Goal: Task Accomplishment & Management: Complete application form

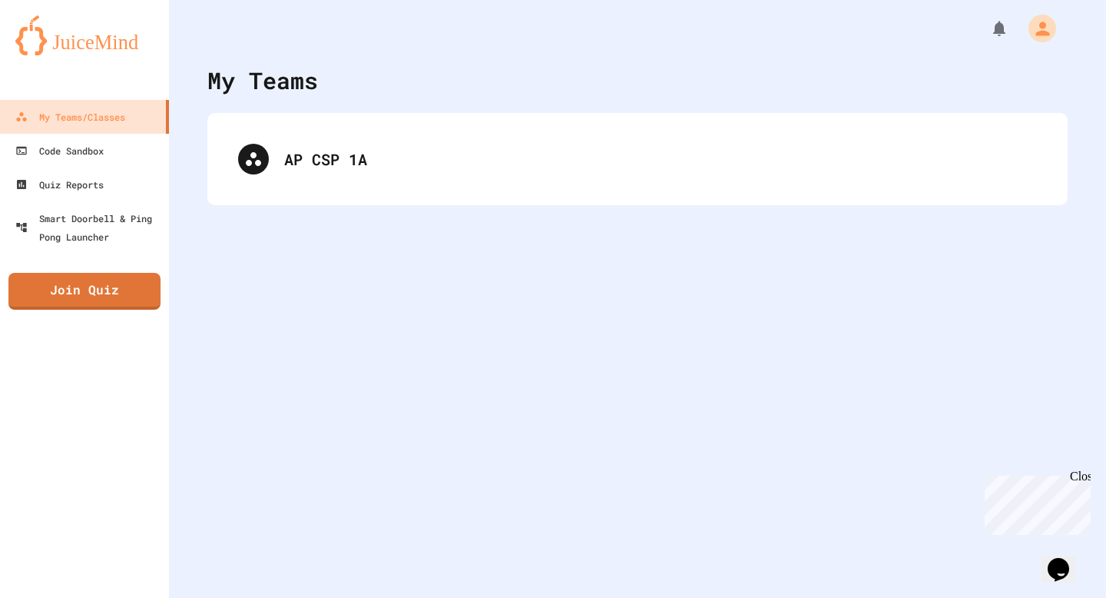
click at [301, 192] on div "AP CSP 1A" at bounding box center [637, 159] width 860 height 92
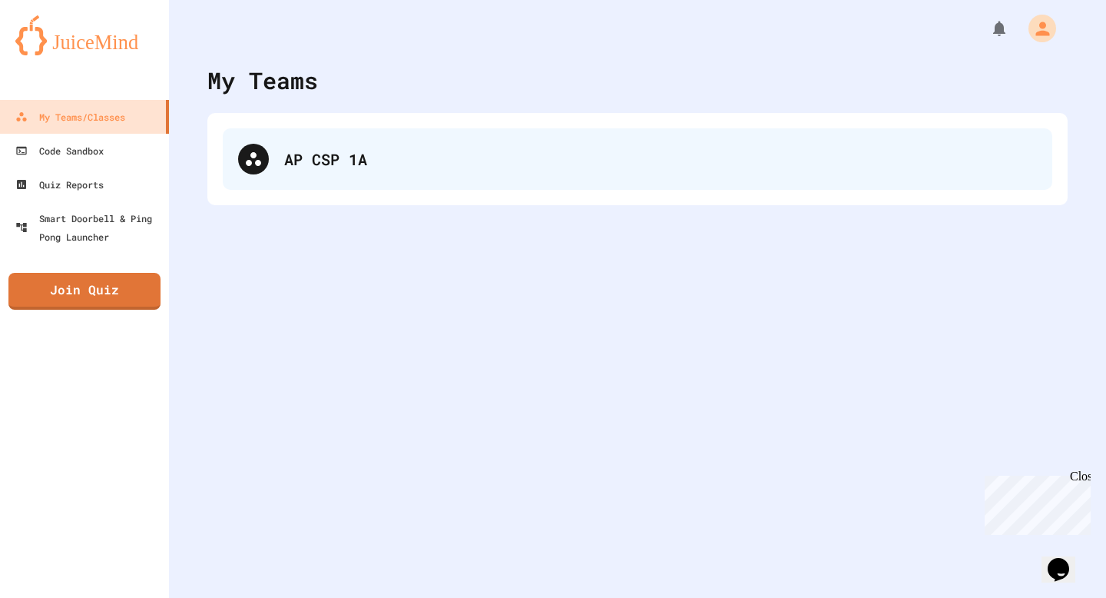
click at [303, 165] on div "AP CSP 1A" at bounding box center [660, 158] width 753 height 23
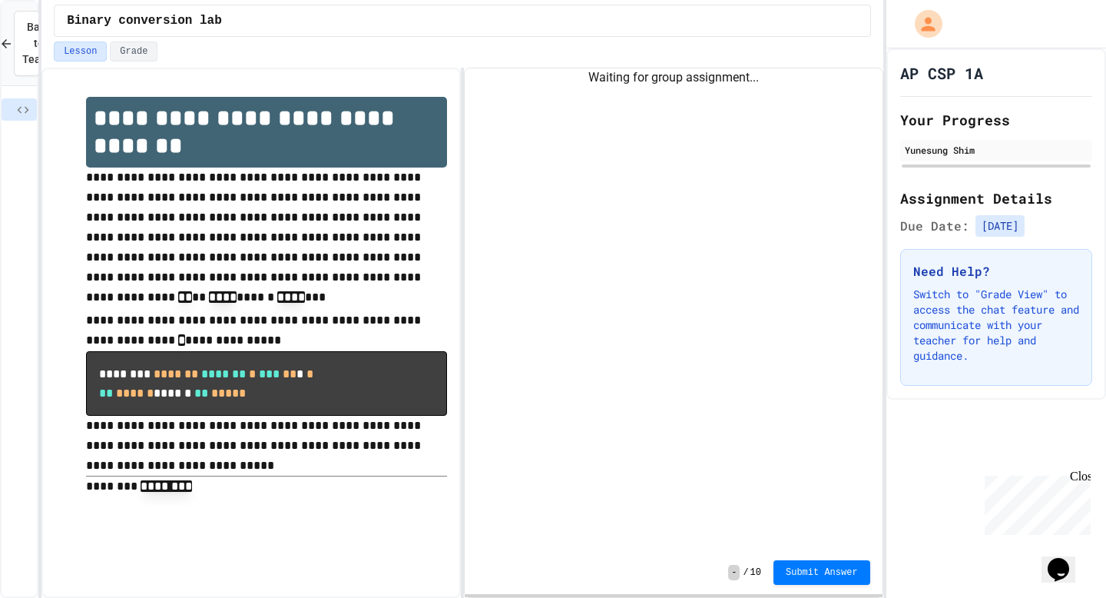
click at [42, 289] on div "**********" at bounding box center [553, 299] width 1106 height 598
click at [909, 2] on div at bounding box center [997, 24] width 220 height 48
click at [730, 112] on div "Waiting for group assignment..." at bounding box center [674, 309] width 418 height 482
click at [635, 95] on div "Waiting for group assignment..." at bounding box center [674, 309] width 418 height 482
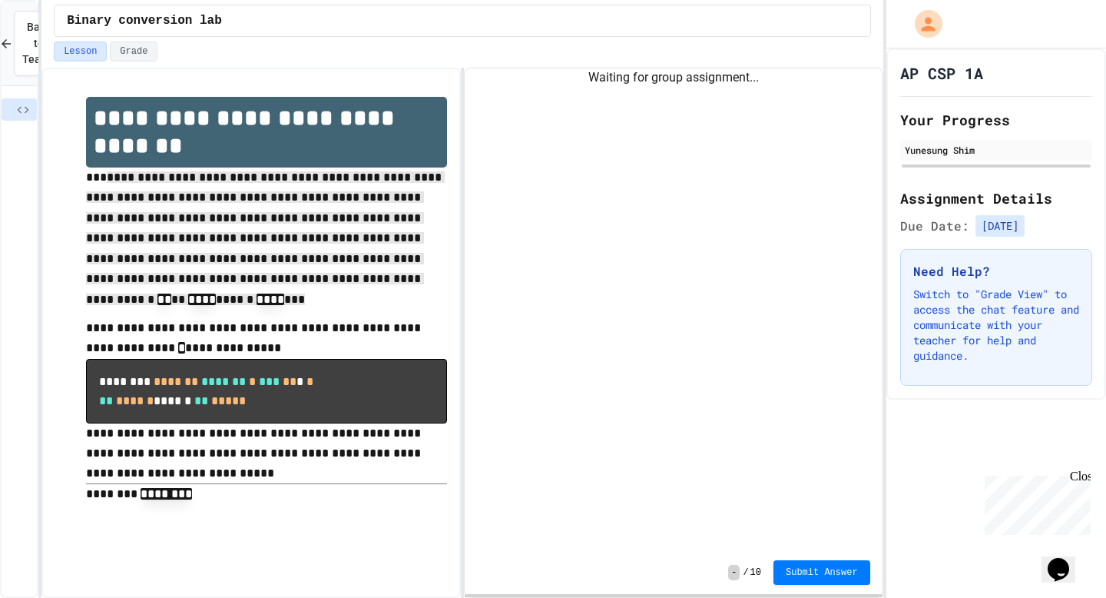
drag, startPoint x: 272, startPoint y: 307, endPoint x: 124, endPoint y: 187, distance: 191.1
click at [124, 187] on p "**********" at bounding box center [266, 242] width 361 height 151
click at [869, 177] on div "Waiting for group assignment..." at bounding box center [674, 309] width 418 height 482
click at [684, 96] on div "Waiting for group assignment..." at bounding box center [674, 309] width 418 height 482
click at [678, 87] on div "Waiting for group assignment..." at bounding box center [674, 309] width 418 height 482
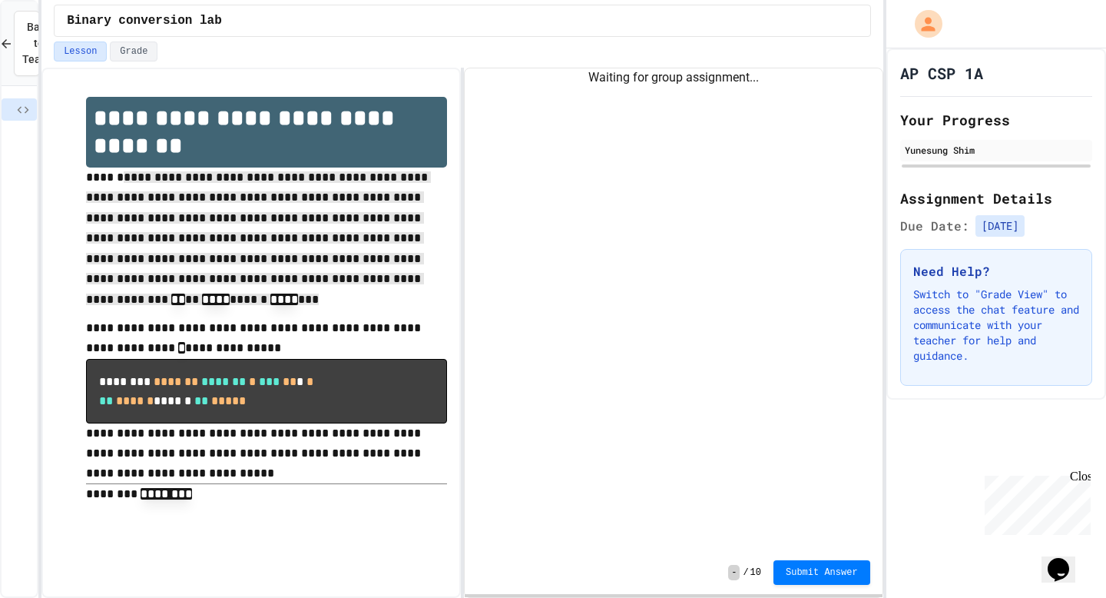
click at [678, 86] on div "Waiting for group assignment..." at bounding box center [674, 77] width 418 height 18
click at [734, 571] on span "-" at bounding box center [734, 572] width 12 height 15
click at [737, 572] on span "-" at bounding box center [734, 572] width 12 height 15
click at [690, 133] on div "Waiting for group assignment..." at bounding box center [674, 309] width 418 height 482
click at [684, 54] on div "Lesson Grade" at bounding box center [462, 51] width 817 height 20
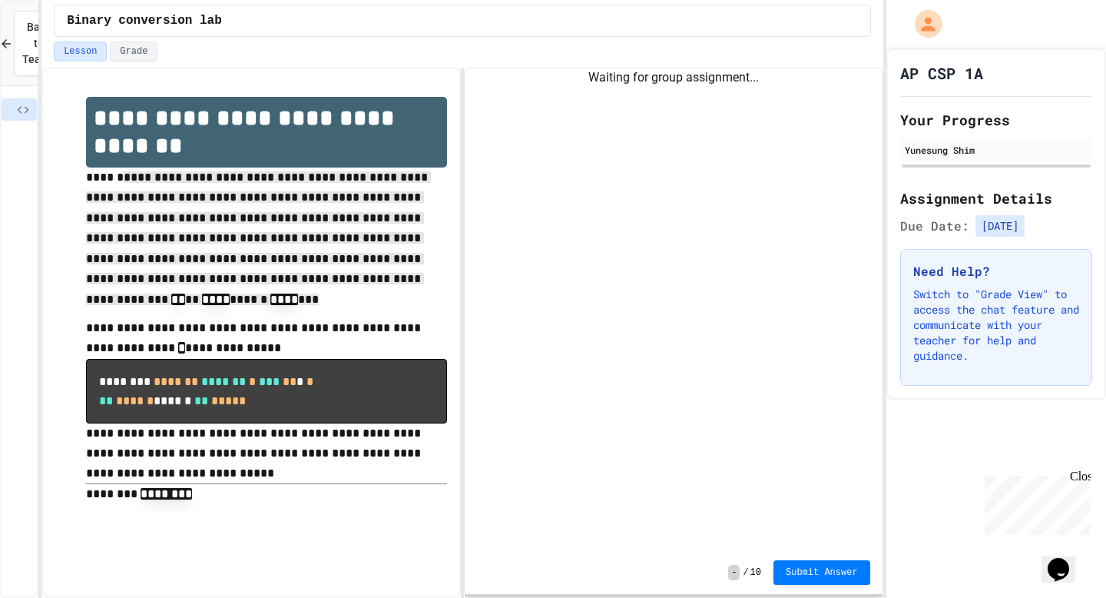
click at [682, 81] on div "Waiting for group assignment..." at bounding box center [674, 77] width 418 height 18
drag, startPoint x: 23, startPoint y: 115, endPoint x: 91, endPoint y: 107, distance: 68.9
click at [91, 107] on div "**********" at bounding box center [553, 299] width 1106 height 598
drag, startPoint x: 15, startPoint y: 109, endPoint x: 234, endPoint y: 114, distance: 219.8
click at [351, 111] on div "**********" at bounding box center [553, 299] width 1106 height 598
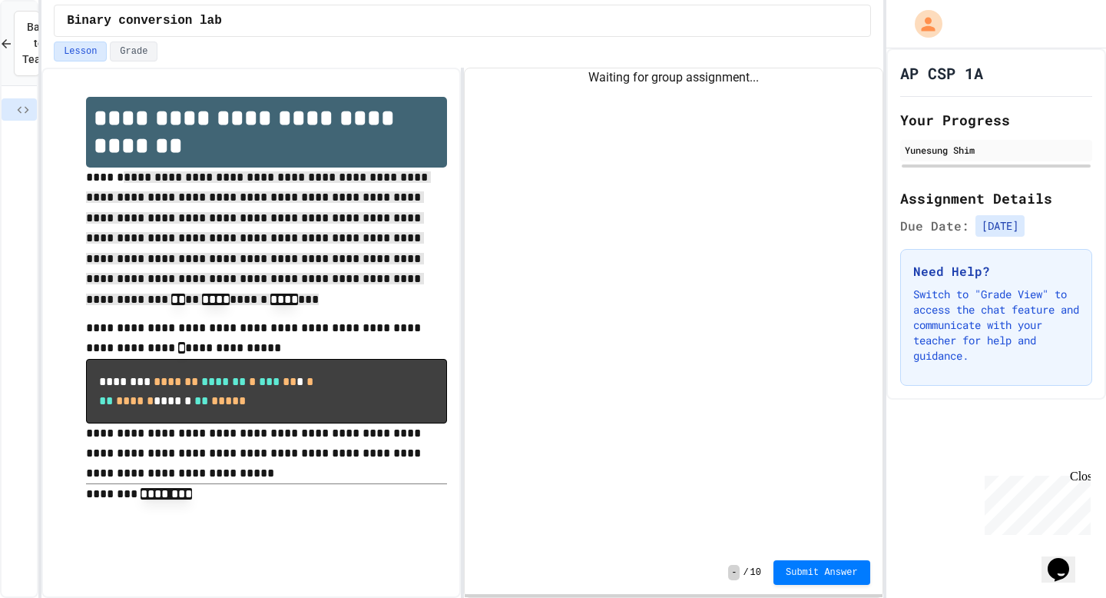
click at [36, 114] on div "**********" at bounding box center [553, 299] width 1106 height 598
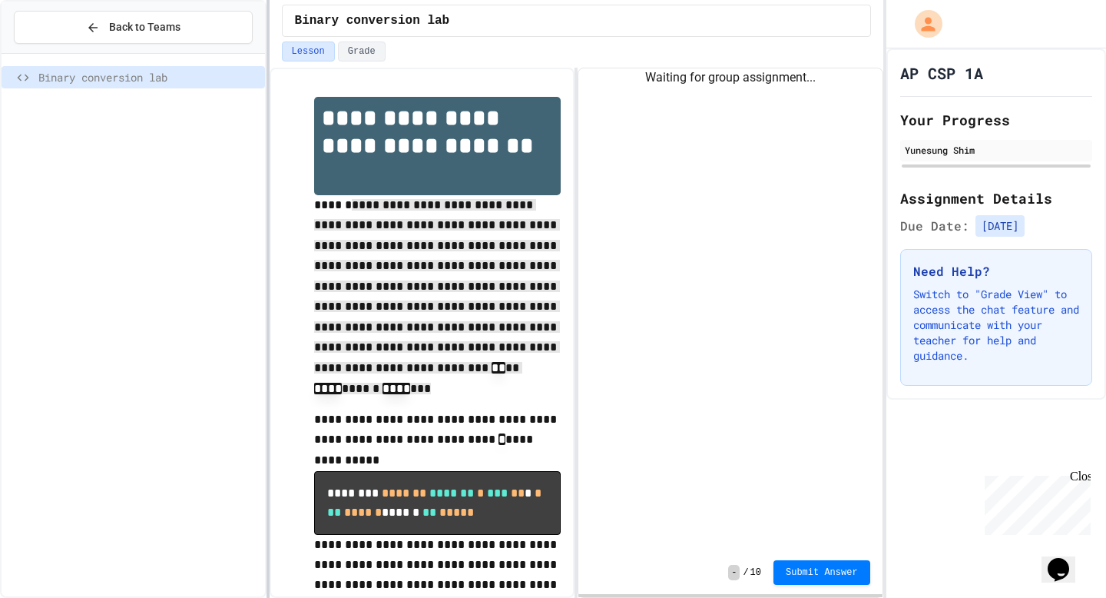
click at [299, 115] on div "**********" at bounding box center [553, 299] width 1106 height 598
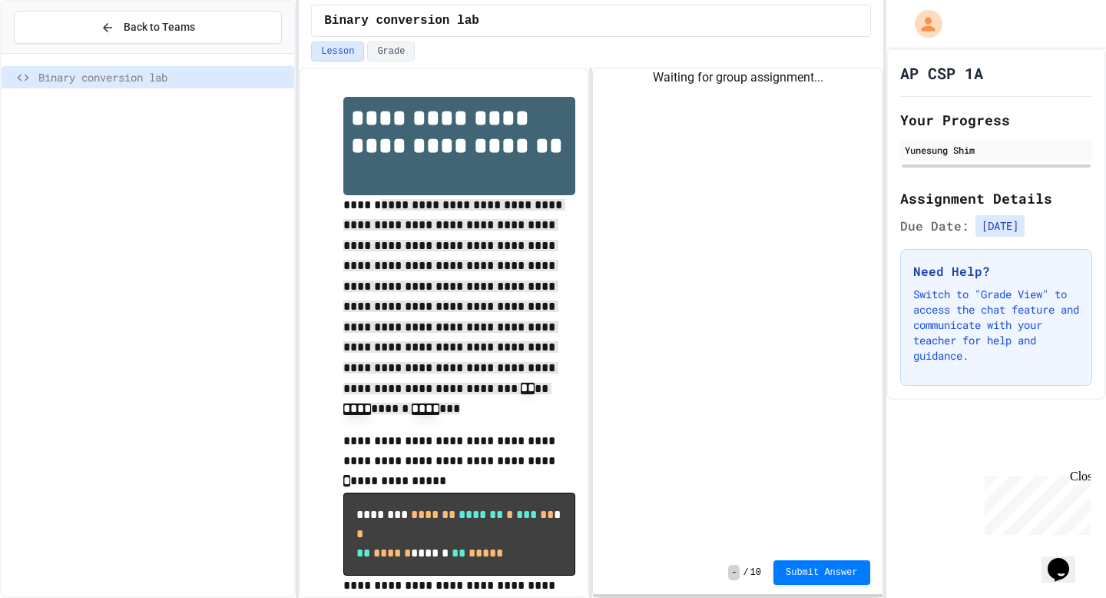
click at [187, 94] on div "Binary conversion lab" at bounding box center [148, 80] width 293 height 40
click at [187, 82] on span "Binary conversion lab" at bounding box center [163, 77] width 250 height 16
click at [169, 55] on div "Binary conversion lab" at bounding box center [148, 325] width 293 height 542
click at [165, 31] on span "Back to Teams" at bounding box center [159, 27] width 71 height 16
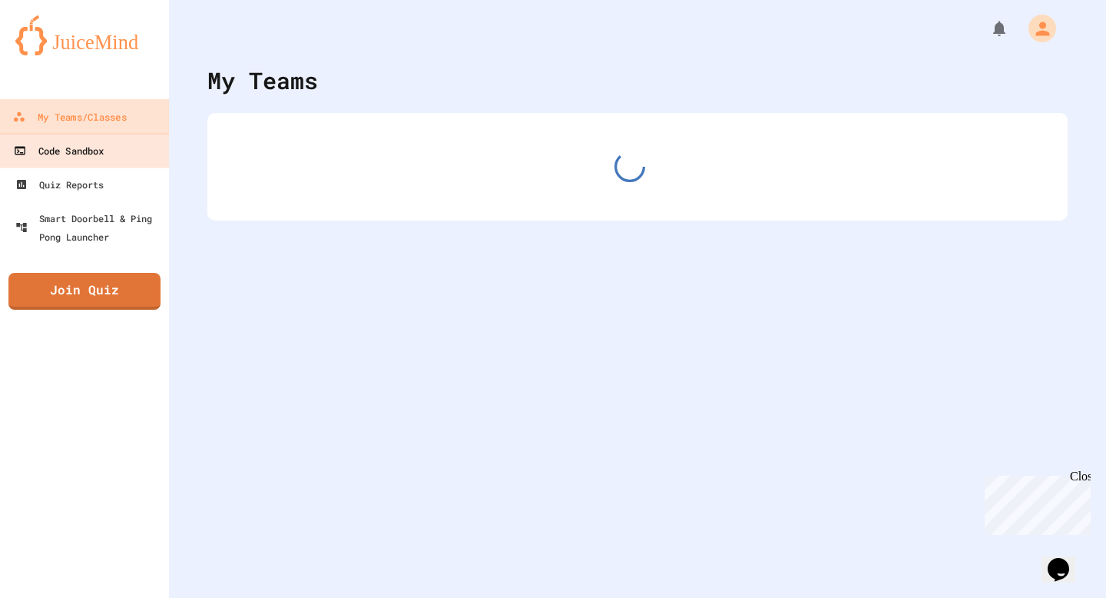
click at [155, 164] on link "Code Sandbox" at bounding box center [84, 150] width 173 height 35
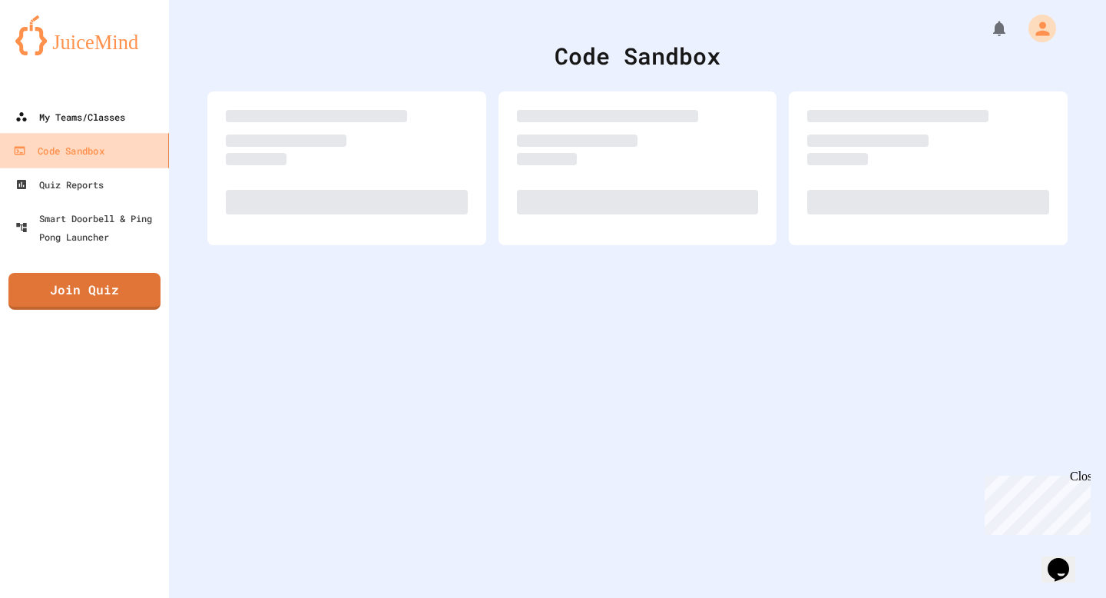
click at [138, 130] on link "My Teams/Classes" at bounding box center [84, 117] width 169 height 34
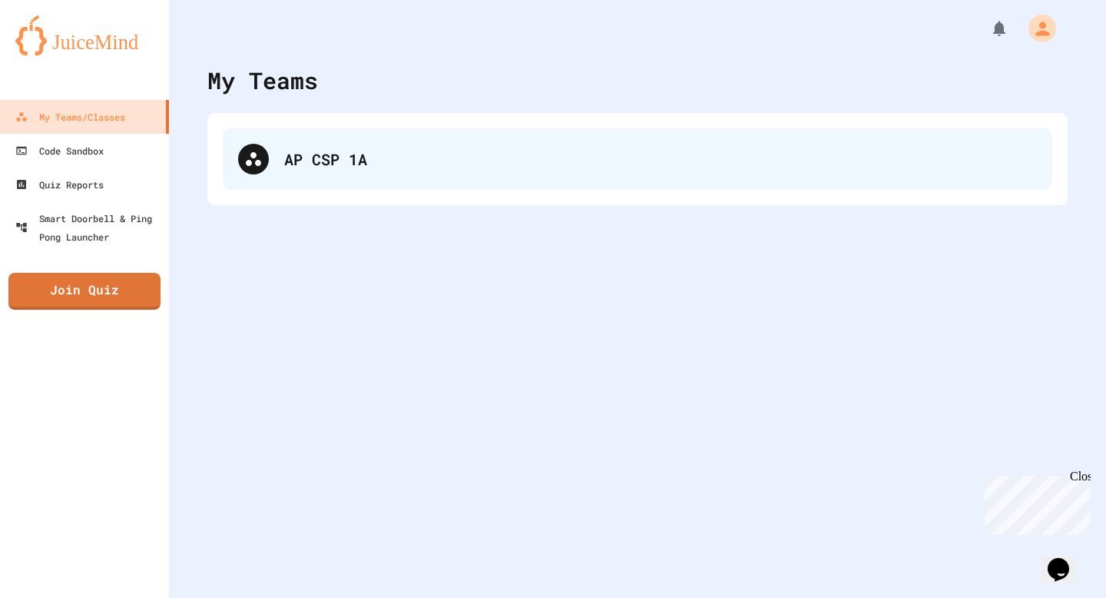
click at [429, 151] on div "AP CSP 1A" at bounding box center [660, 158] width 753 height 23
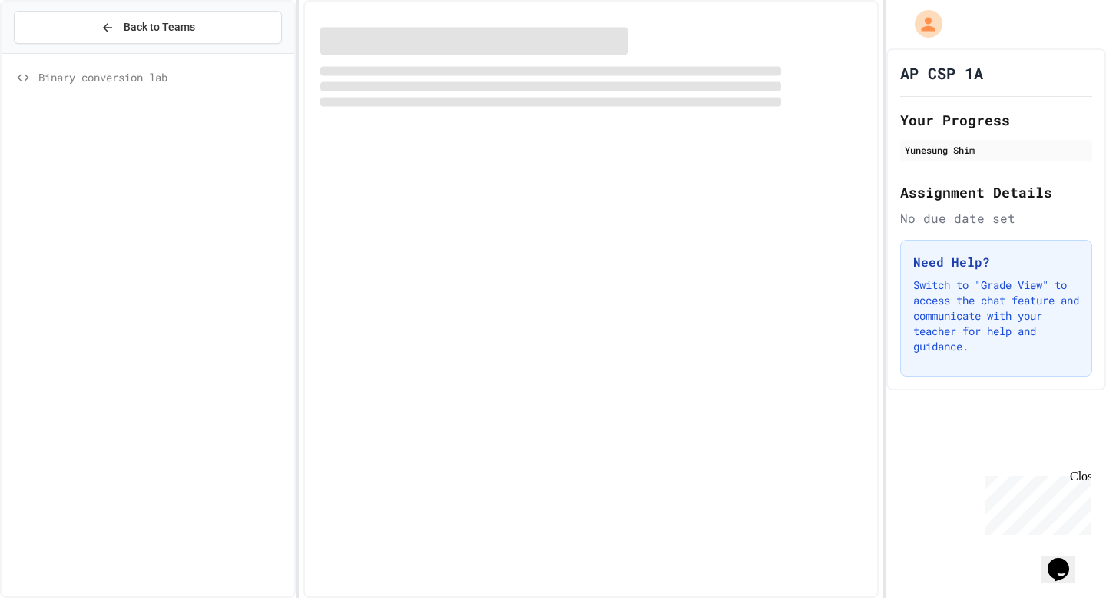
click at [164, 112] on div "Binary conversion lab" at bounding box center [148, 325] width 293 height 530
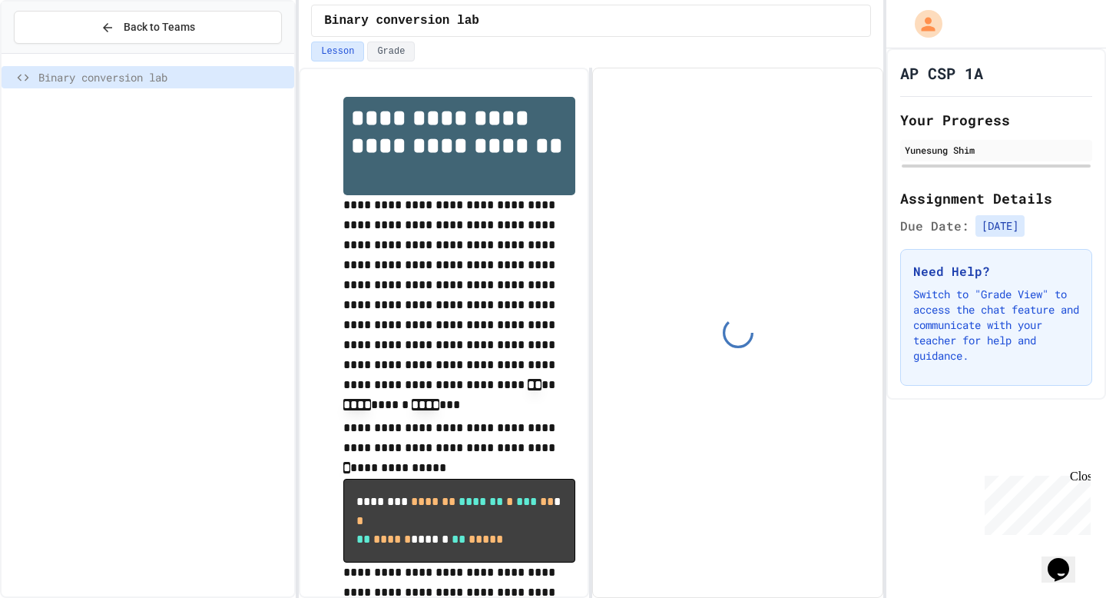
click at [846, 157] on div at bounding box center [737, 332] width 289 height 529
click at [801, 205] on div at bounding box center [737, 332] width 289 height 529
click at [798, 241] on div at bounding box center [737, 332] width 289 height 529
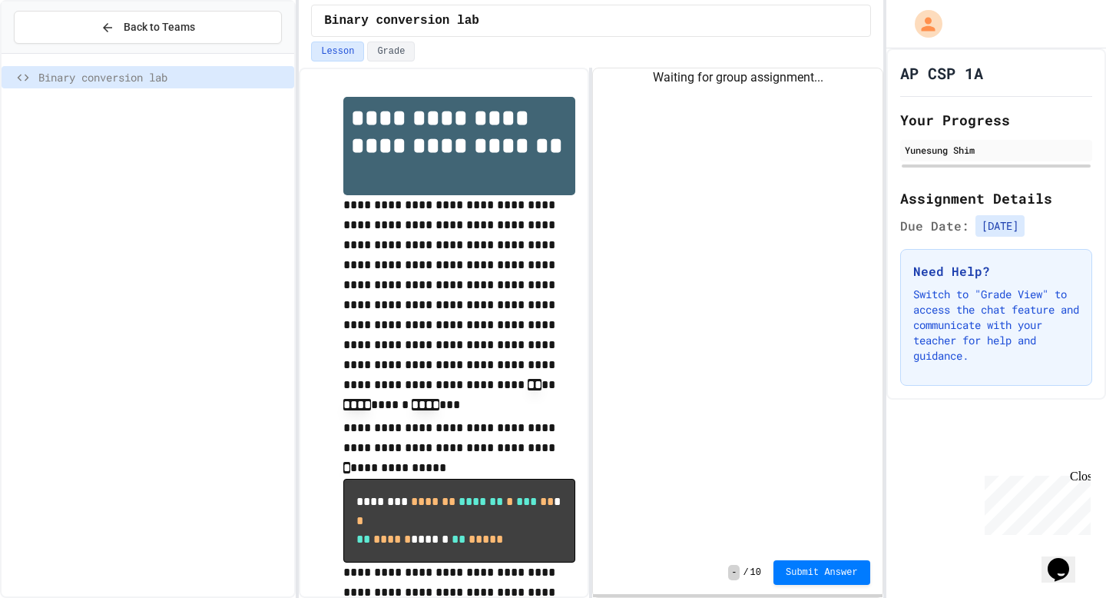
click at [798, 241] on div "Waiting for group assignment..." at bounding box center [737, 309] width 289 height 482
click at [1088, 482] on div "Close" at bounding box center [1079, 478] width 19 height 19
click at [720, 62] on div "Lesson Grade" at bounding box center [591, 54] width 584 height 26
click at [720, 66] on div "Lesson Grade" at bounding box center [591, 54] width 584 height 26
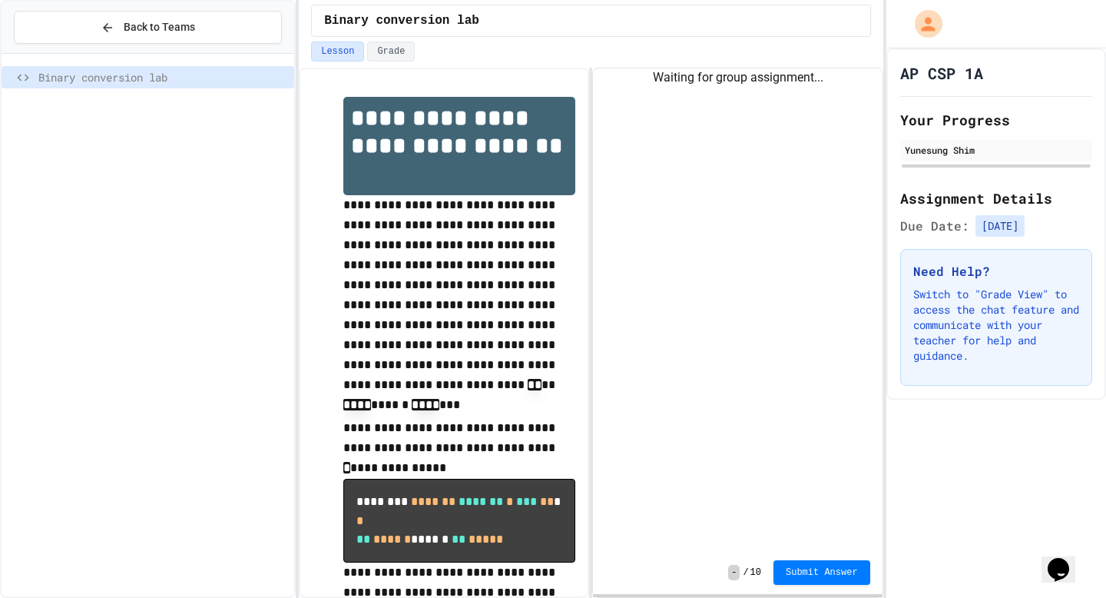
click at [720, 67] on div "Lesson Grade" at bounding box center [591, 54] width 584 height 26
click at [720, 85] on div "Waiting for group assignment..." at bounding box center [737, 77] width 289 height 18
click at [720, 91] on div "Waiting for group assignment..." at bounding box center [737, 309] width 289 height 482
click at [395, 51] on button "Grade" at bounding box center [391, 51] width 48 height 20
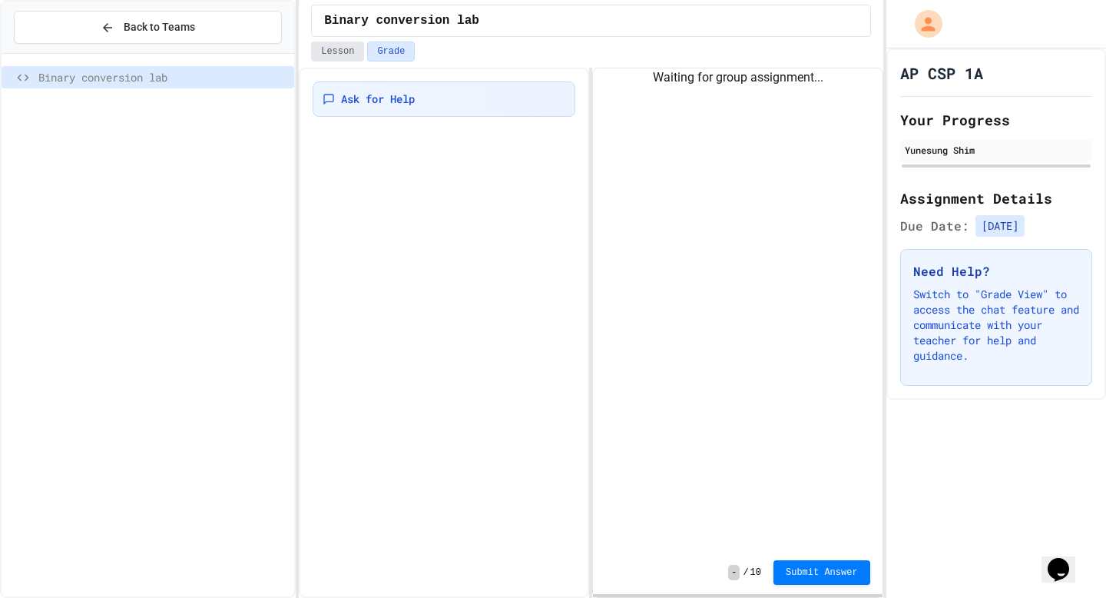
click at [350, 51] on button "Lesson" at bounding box center [337, 51] width 53 height 20
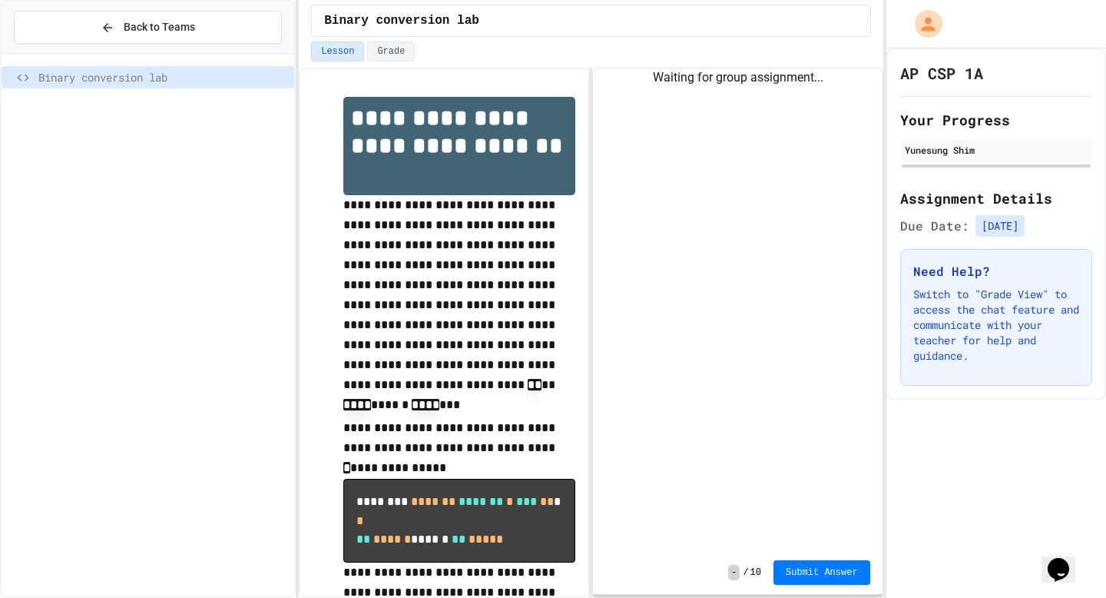
click at [210, 81] on span "Binary conversion lab" at bounding box center [163, 77] width 250 height 16
click at [147, 93] on div "Binary conversion lab" at bounding box center [148, 80] width 293 height 28
click at [146, 80] on span "Binary conversion lab" at bounding box center [163, 77] width 250 height 16
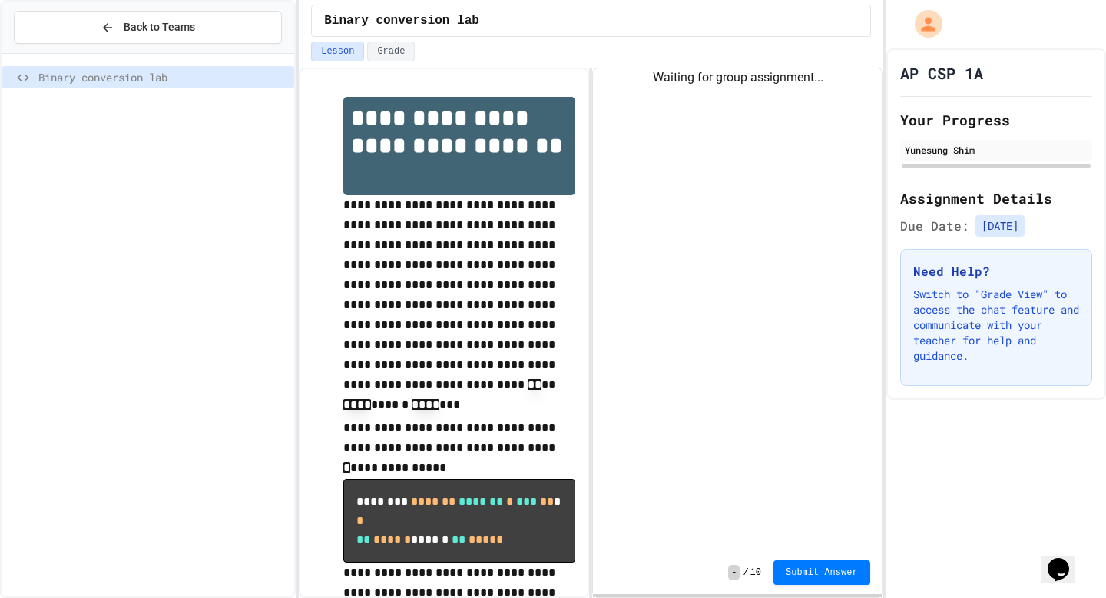
scroll to position [98, 0]
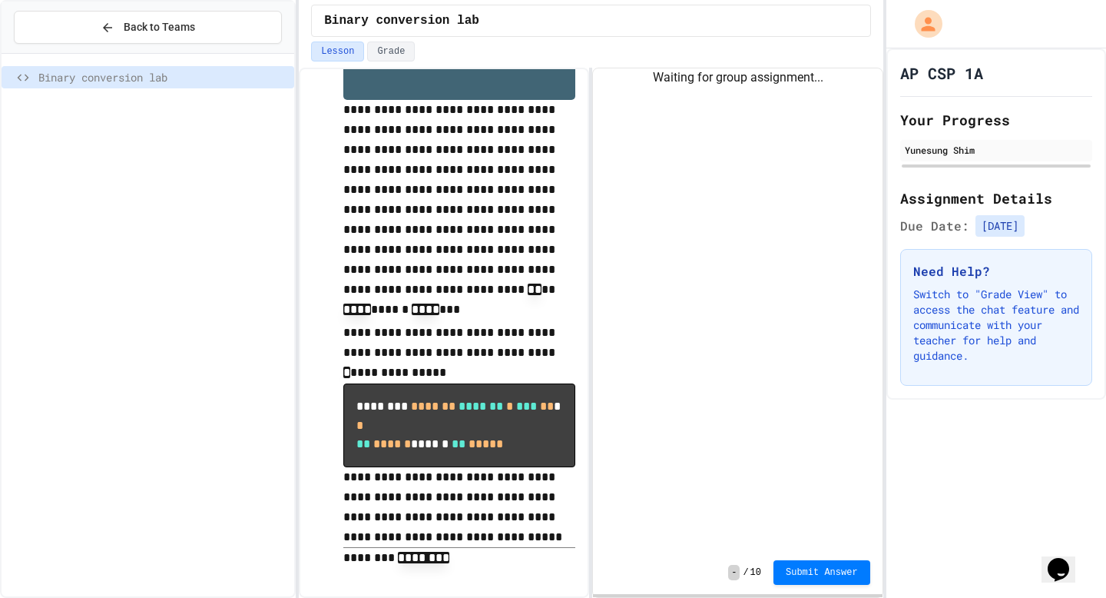
click at [428, 583] on div "**********" at bounding box center [444, 285] width 263 height 598
click at [428, 566] on p "******** ********" at bounding box center [459, 559] width 232 height 22
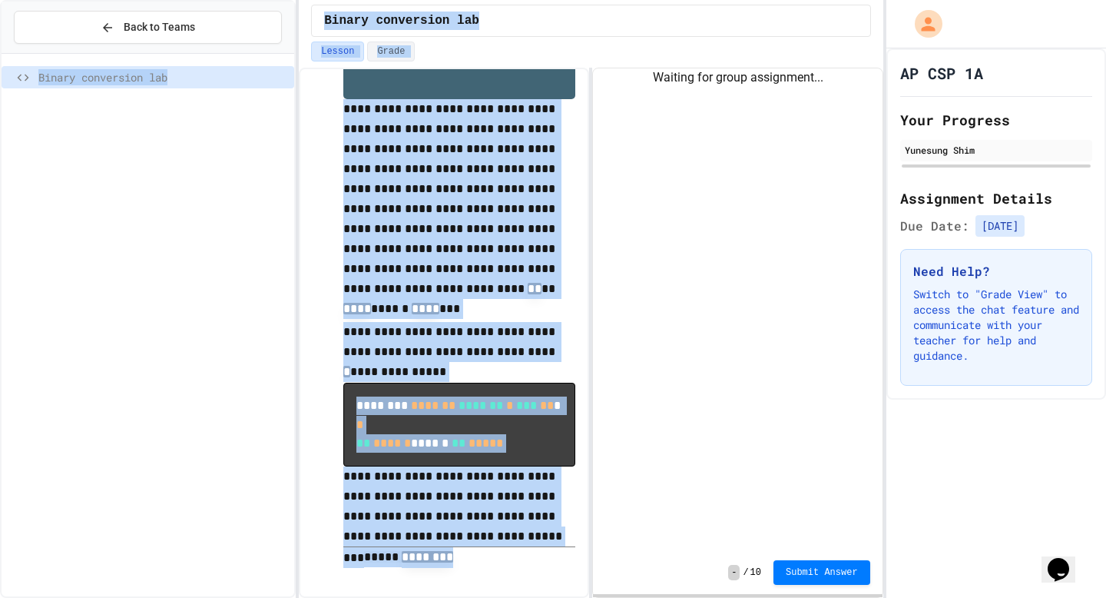
drag, startPoint x: 458, startPoint y: 565, endPoint x: 293, endPoint y: 565, distance: 165.2
click at [293, 565] on div "**********" at bounding box center [553, 299] width 1106 height 598
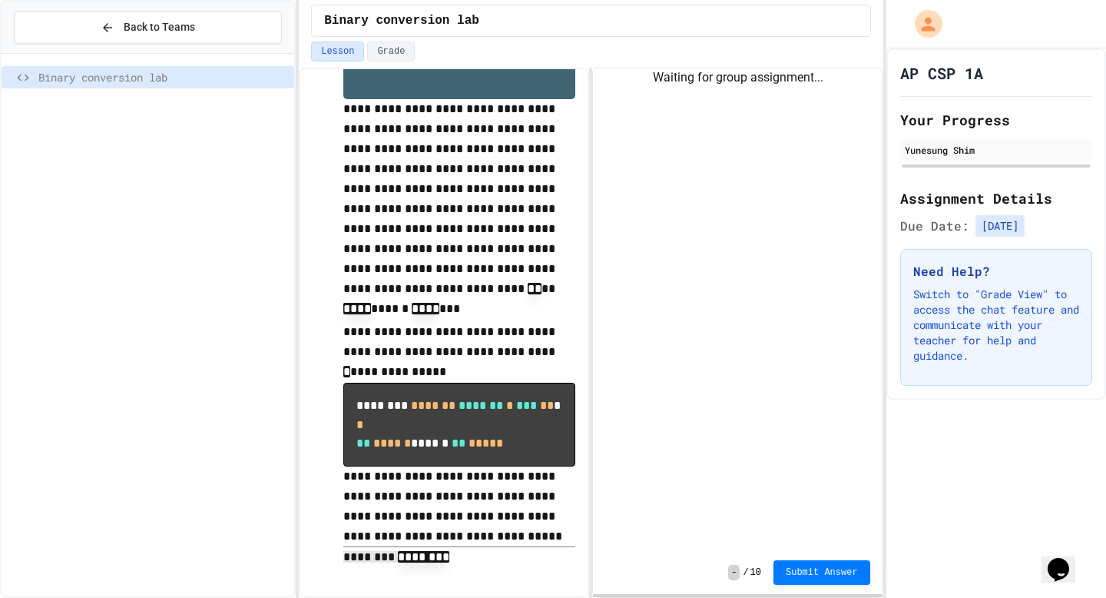
click at [794, 157] on div "Waiting for group assignment..." at bounding box center [737, 309] width 289 height 482
click at [722, 28] on div "Binary conversion lab" at bounding box center [590, 21] width 559 height 32
click at [722, 87] on div "Waiting for group assignment..." at bounding box center [737, 309] width 289 height 482
click at [394, 51] on button "Grade" at bounding box center [391, 51] width 48 height 20
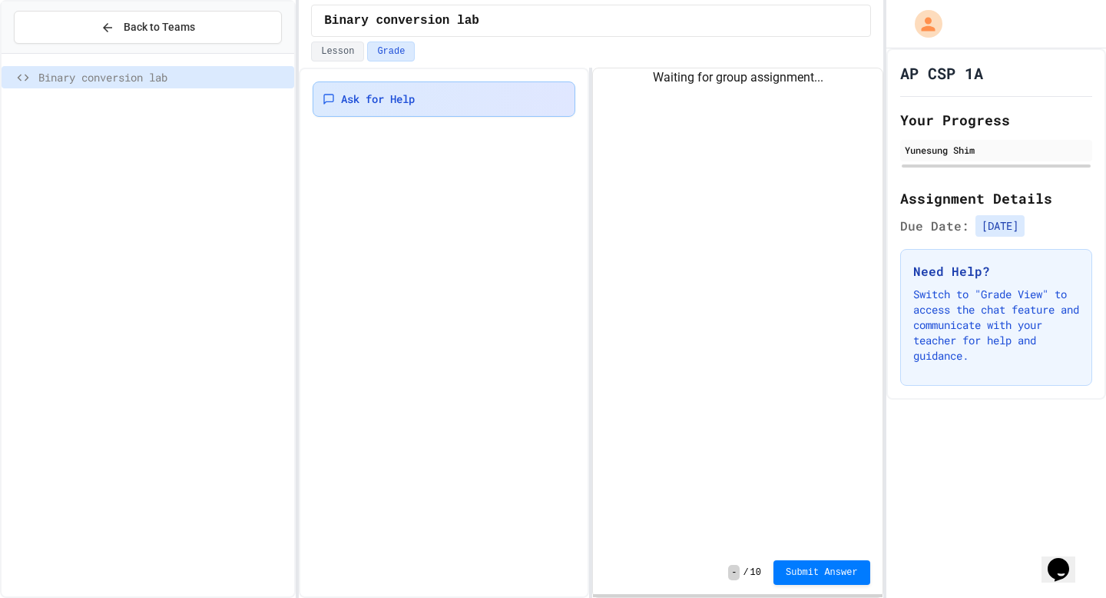
click at [384, 104] on span "Ask for Help" at bounding box center [378, 98] width 74 height 15
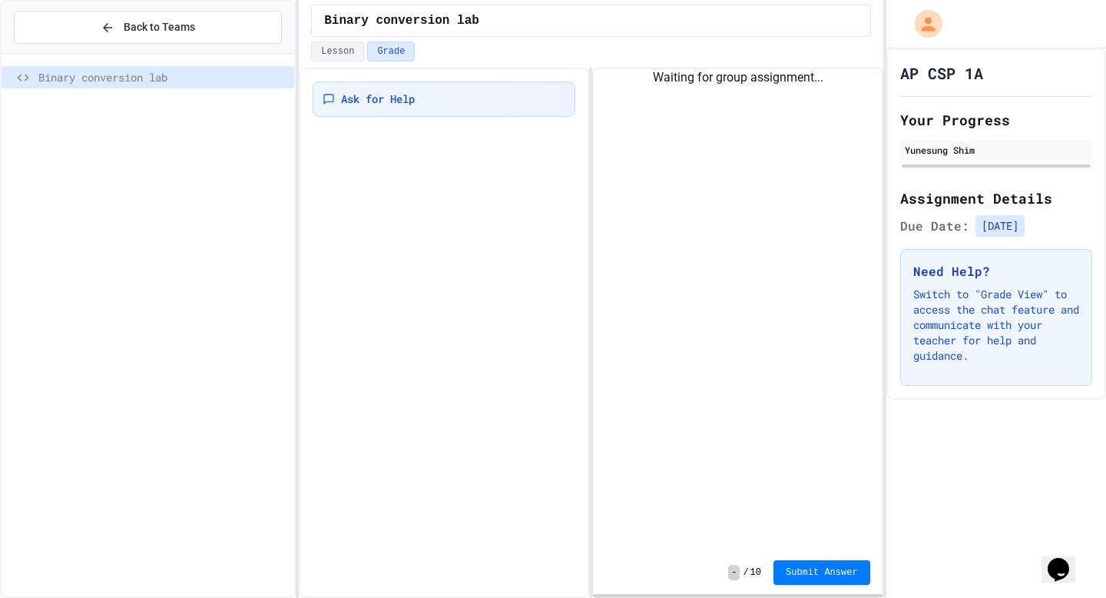
type textarea "**********"
click at [721, 161] on div "Waiting for group assignment..." at bounding box center [737, 309] width 289 height 482
drag, startPoint x: 329, startPoint y: 51, endPoint x: 375, endPoint y: 55, distance: 46.3
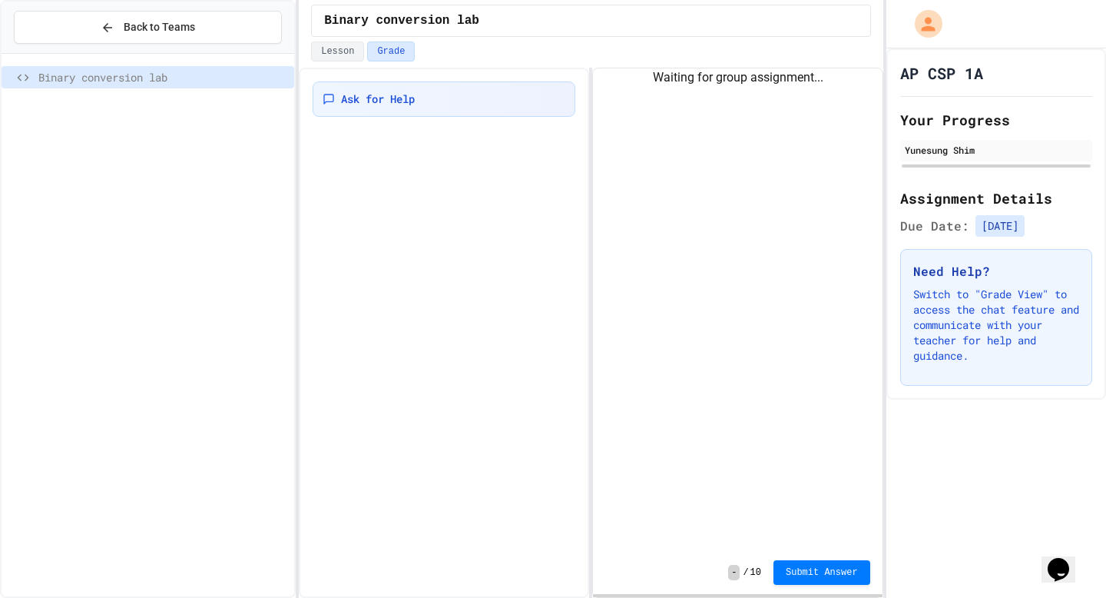
click at [328, 51] on button "Lesson" at bounding box center [337, 51] width 53 height 20
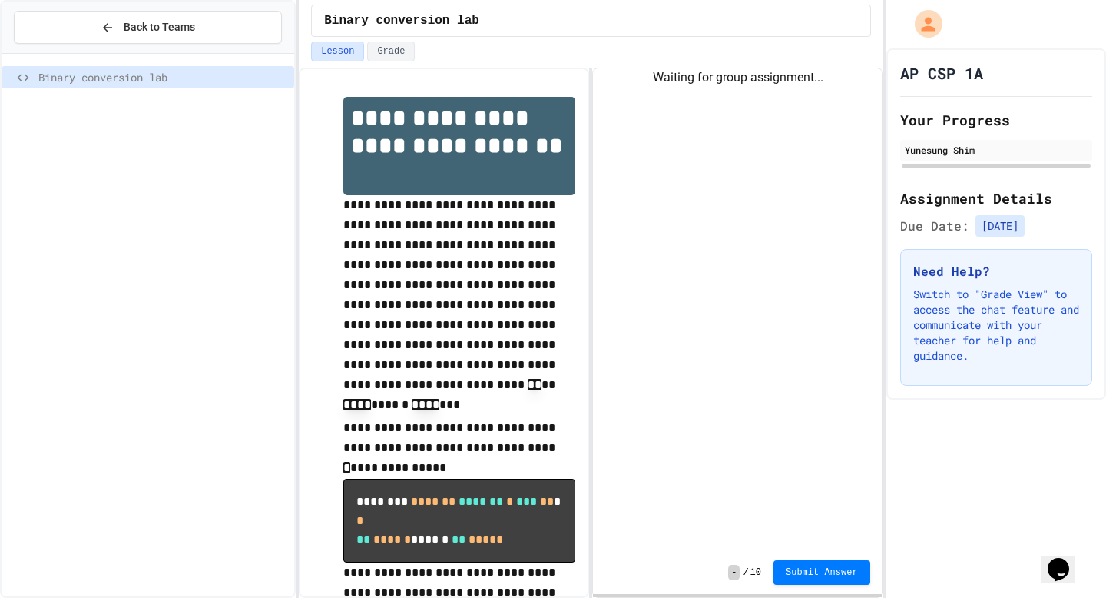
click at [805, 186] on div "Waiting for group assignment..." at bounding box center [737, 309] width 289 height 482
click at [774, 186] on div "Waiting for group assignment..." at bounding box center [737, 309] width 289 height 482
drag, startPoint x: 870, startPoint y: 290, endPoint x: 760, endPoint y: 437, distance: 184.4
click at [762, 433] on div "Waiting for group assignment..." at bounding box center [737, 309] width 289 height 482
click at [734, 589] on div "- / 10 Submit Answer" at bounding box center [737, 572] width 289 height 43
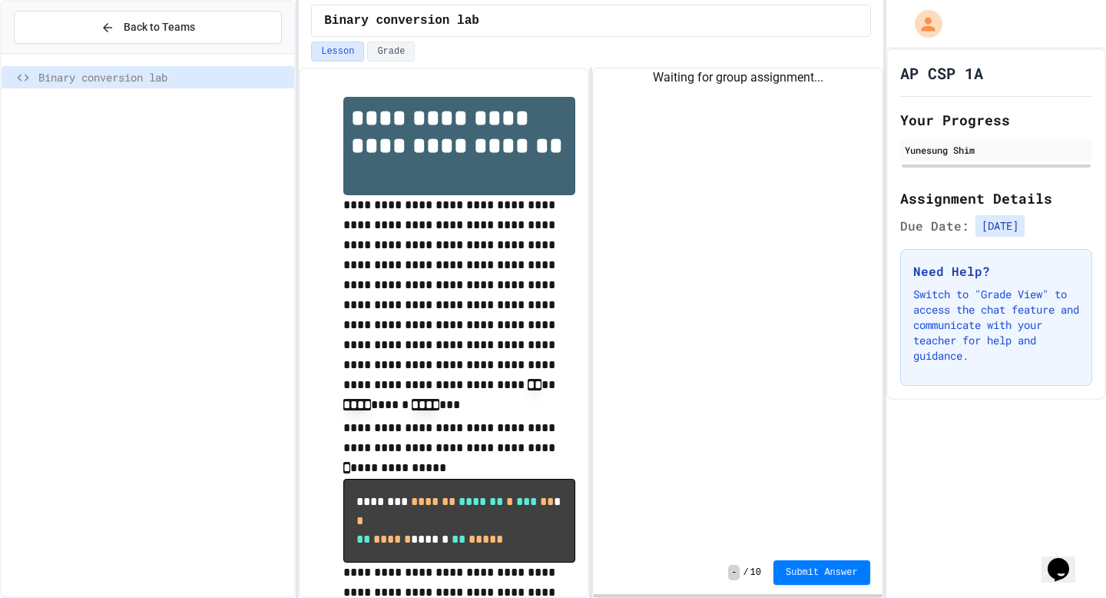
click at [734, 578] on span "-" at bounding box center [734, 572] width 12 height 15
click at [734, 571] on span "-" at bounding box center [734, 572] width 12 height 15
click at [724, 90] on div "Waiting for group assignment..." at bounding box center [737, 309] width 289 height 482
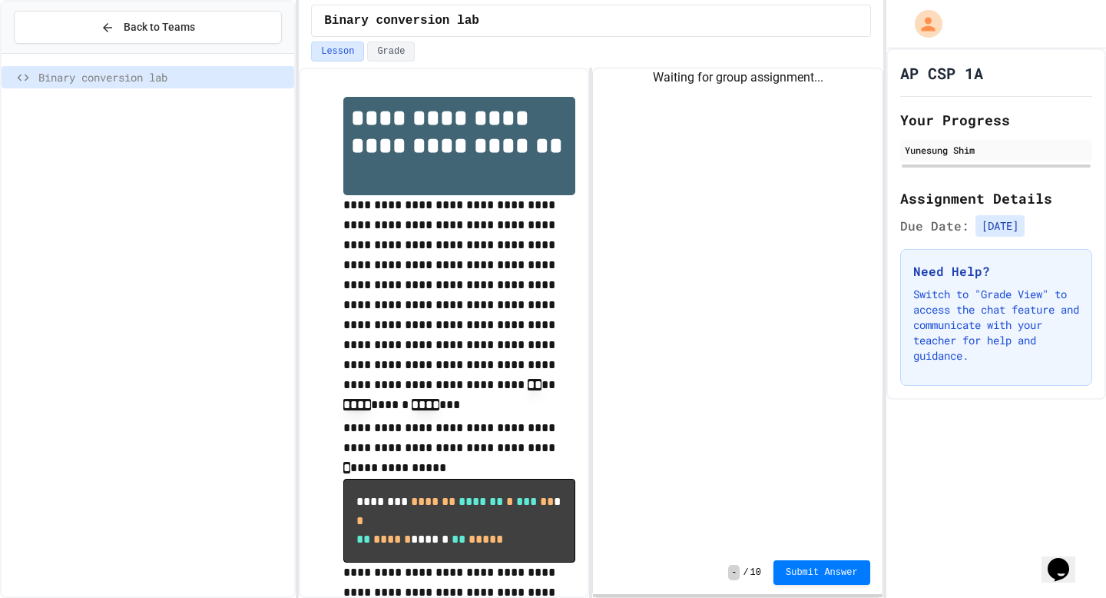
click at [625, 59] on div "Lesson Grade" at bounding box center [590, 51] width 559 height 20
click at [641, 85] on div "Waiting for group assignment..." at bounding box center [737, 77] width 289 height 18
click at [679, 101] on div "Waiting for group assignment..." at bounding box center [737, 309] width 289 height 482
click at [686, 99] on div "Waiting for group assignment..." at bounding box center [737, 309] width 289 height 482
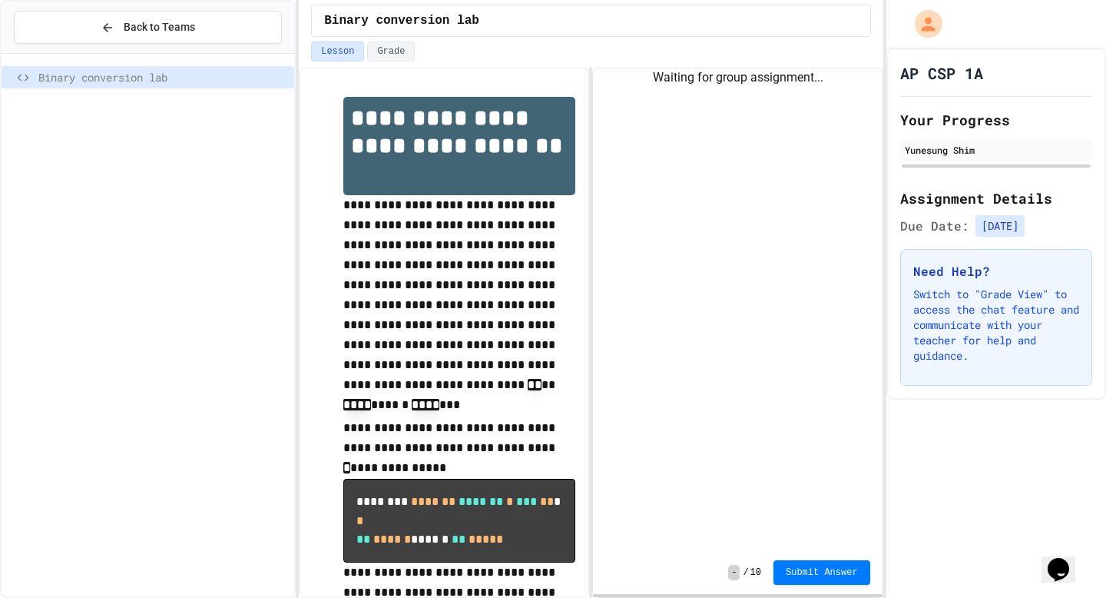
click at [159, 255] on div "Binary conversion lab" at bounding box center [148, 325] width 293 height 530
click at [675, 288] on div "Waiting for group assignment..." at bounding box center [737, 309] width 289 height 482
click at [678, 295] on div "Waiting for group assignment..." at bounding box center [737, 309] width 289 height 482
click at [701, 94] on div "Waiting for group assignment..." at bounding box center [737, 309] width 289 height 482
click at [724, 50] on div "Lesson Grade" at bounding box center [590, 51] width 559 height 20
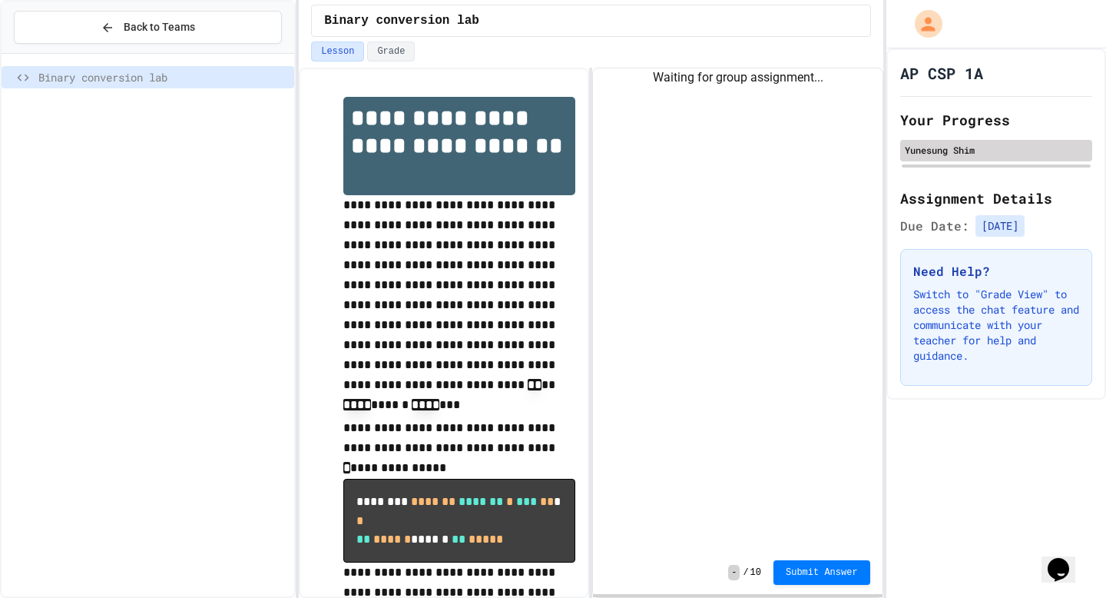
click at [943, 154] on div "Yunesung Shim" at bounding box center [996, 150] width 183 height 14
click at [989, 161] on div "Yunesung Shim" at bounding box center [996, 154] width 192 height 29
click at [989, 217] on span "[DATE]" at bounding box center [1000, 226] width 49 height 22
click at [1009, 184] on div "AP CSP 1A Your Progress Yunesung Shim Assignment Details Due Date: [DATE] Need …" at bounding box center [997, 223] width 220 height 351
click at [1006, 167] on div at bounding box center [996, 165] width 189 height 3
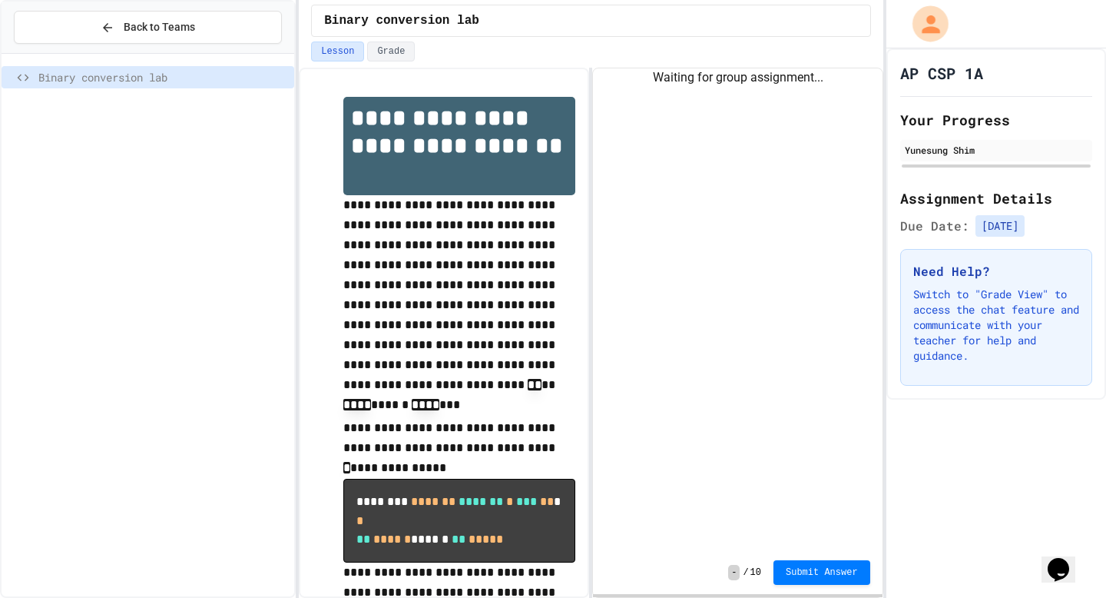
click at [934, 31] on icon "My Account" at bounding box center [930, 24] width 18 height 18
click at [1033, 89] on div at bounding box center [553, 299] width 1106 height 598
click at [983, 306] on p "Switch to "Grade View" to access the chat feature and communicate with your tea…" at bounding box center [996, 325] width 166 height 77
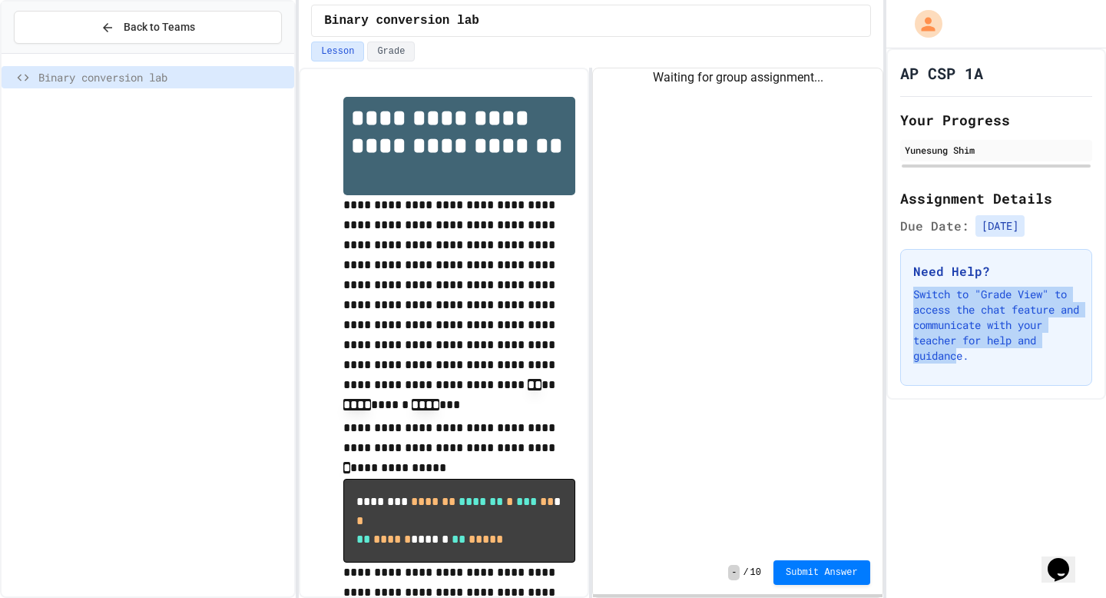
drag, startPoint x: 1014, startPoint y: 353, endPoint x: 900, endPoint y: 283, distance: 133.5
click at [897, 283] on div "AP CSP 1A Your Progress Yunesung Shim Assignment Details Due Date: [DATE] Need …" at bounding box center [997, 223] width 220 height 351
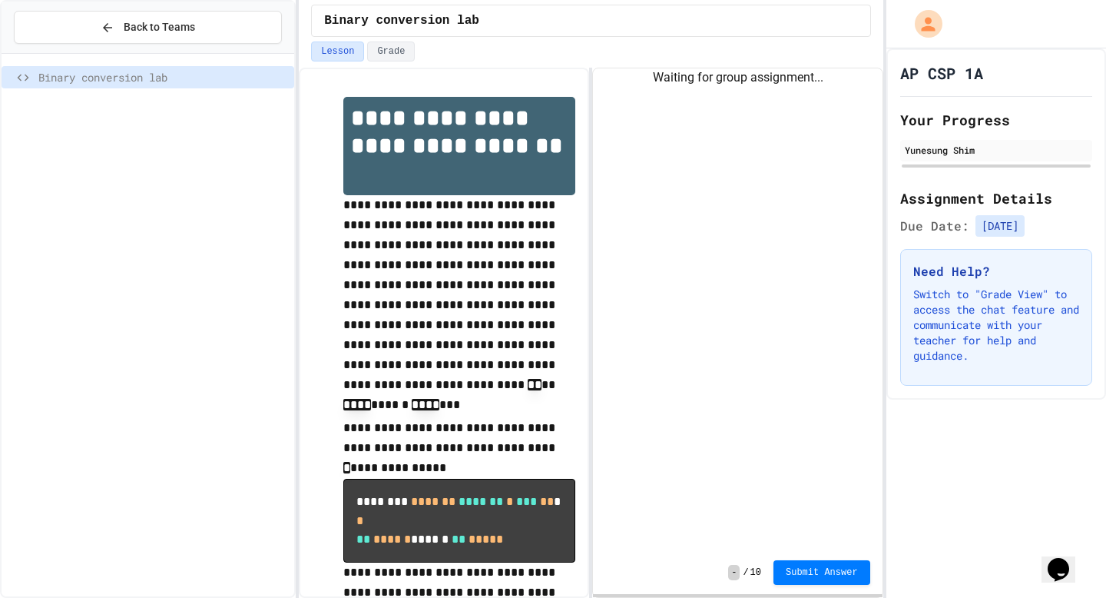
click at [1016, 342] on p "Switch to "Grade View" to access the chat feature and communicate with your tea…" at bounding box center [996, 325] width 166 height 77
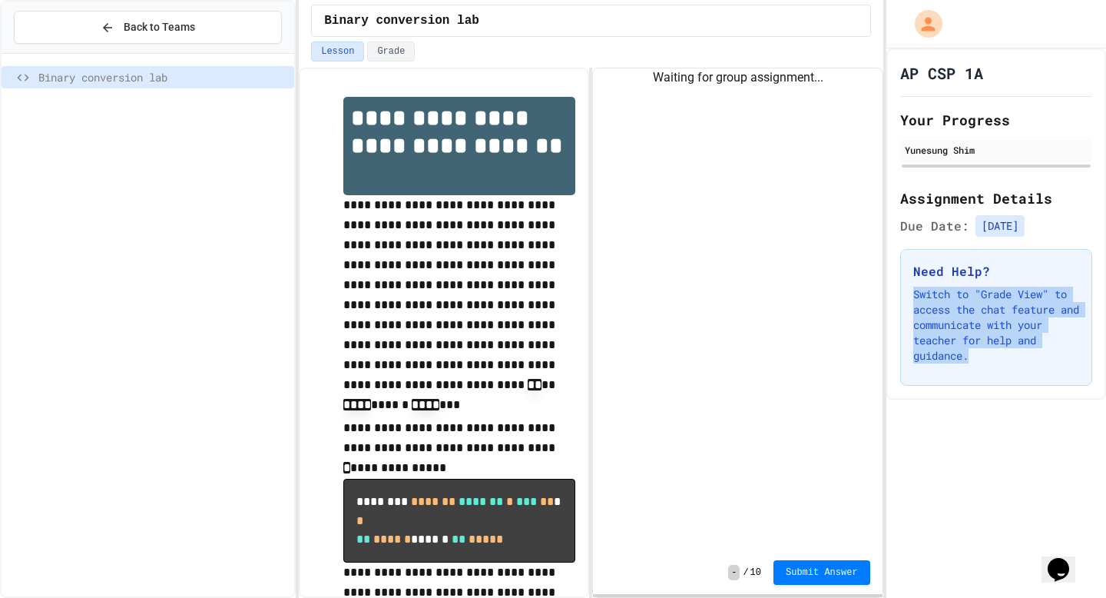
drag, startPoint x: 1077, startPoint y: 357, endPoint x: 893, endPoint y: 290, distance: 195.7
click at [893, 290] on div "AP CSP 1A Your Progress Yunesung Shim Assignment Details Due Date: [DATE] Need …" at bounding box center [997, 223] width 220 height 351
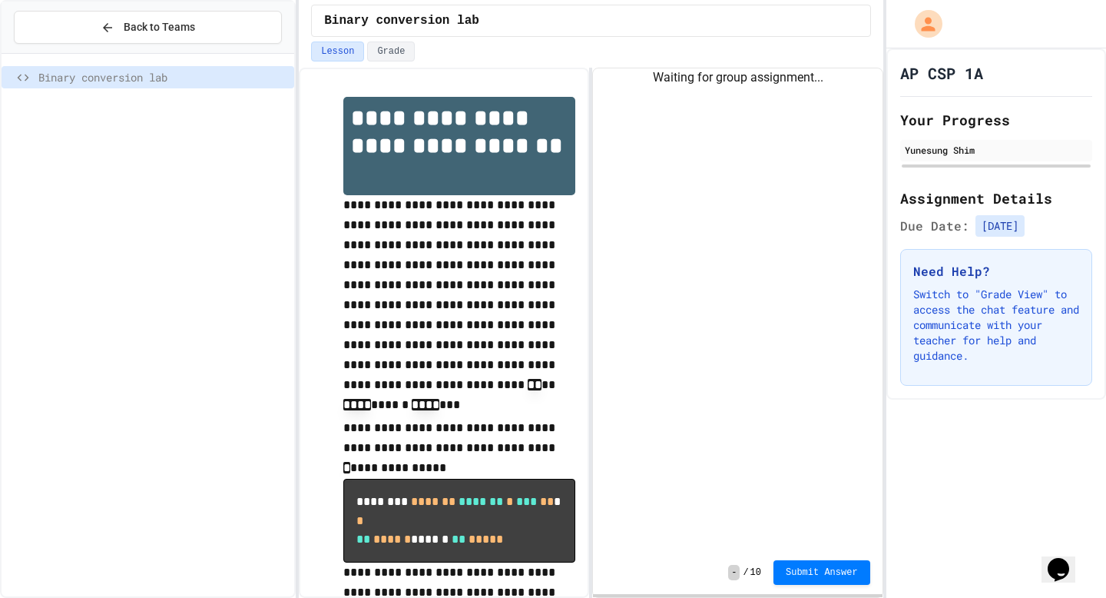
click at [868, 276] on div "Waiting for group assignment..." at bounding box center [737, 309] width 289 height 482
click at [734, 575] on span "-" at bounding box center [734, 572] width 12 height 15
click at [1061, 559] on icon "Chat widget" at bounding box center [1059, 569] width 22 height 23
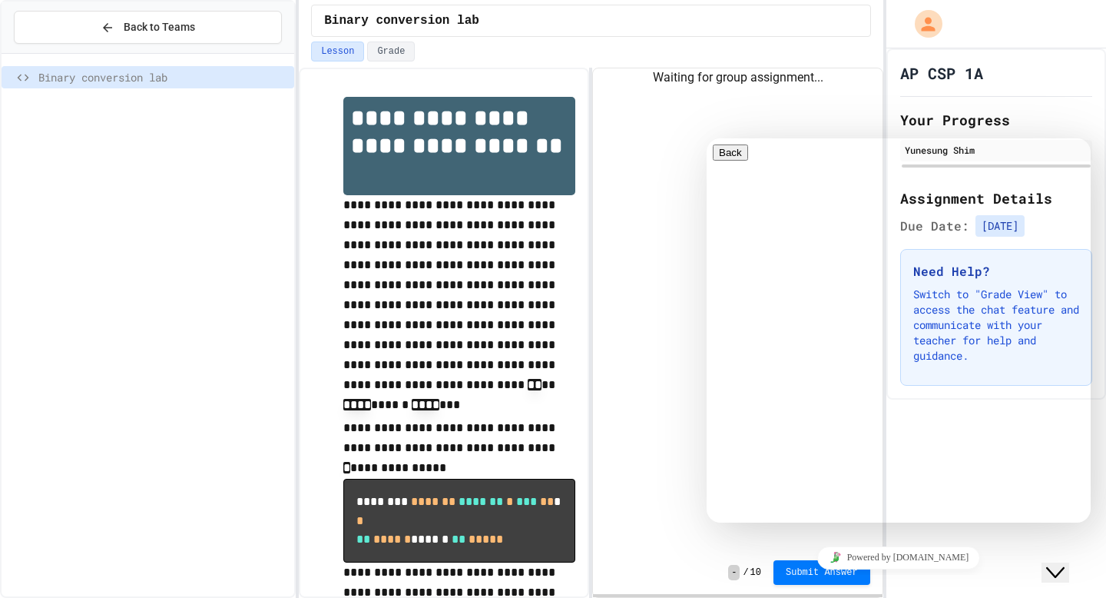
click at [1065, 563] on icon "Close Chat This icon closes the chat window." at bounding box center [1055, 572] width 18 height 18
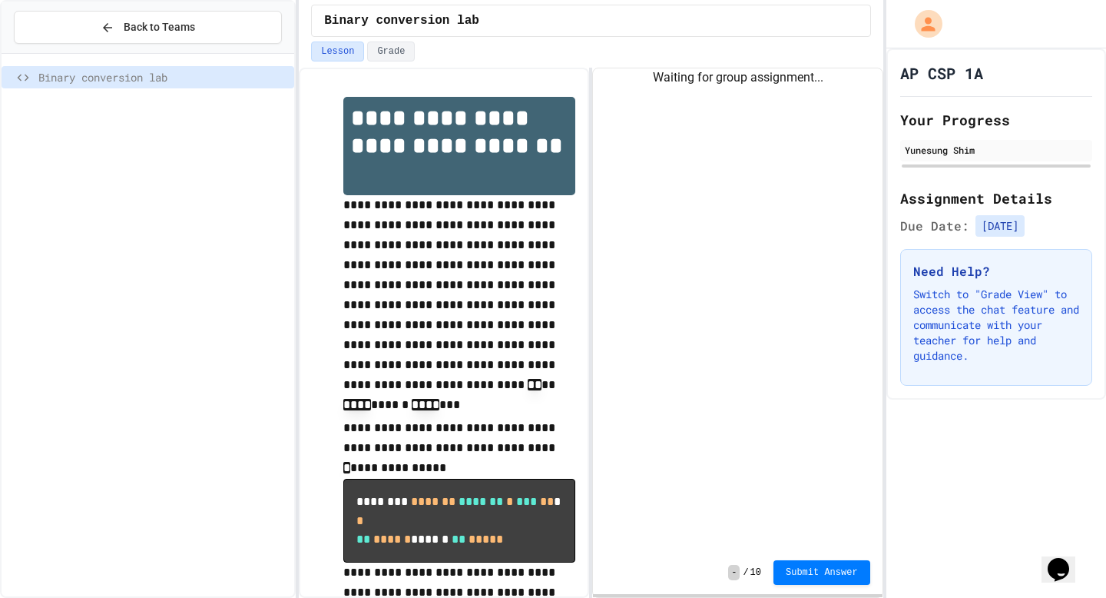
click at [1077, 542] on div "Opens Chat This icon Opens the chat window." at bounding box center [1066, 542] width 37 height 0
click at [1075, 575] on button "Opens Chat This icon Opens the chat window." at bounding box center [1059, 569] width 34 height 26
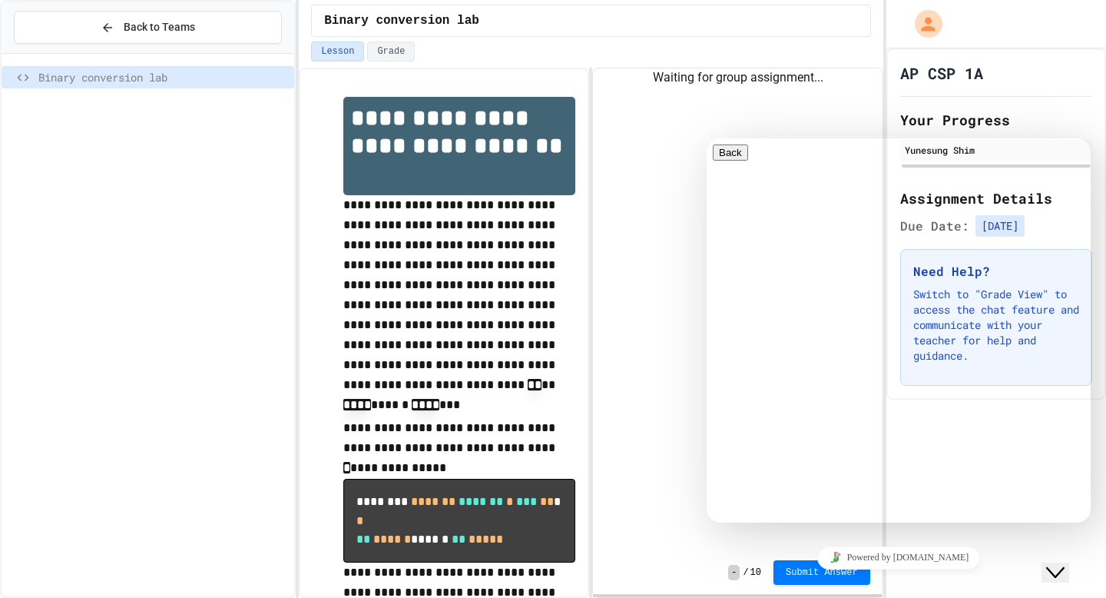
click at [707, 138] on textarea at bounding box center [707, 138] width 0 height 0
type textarea "**********"
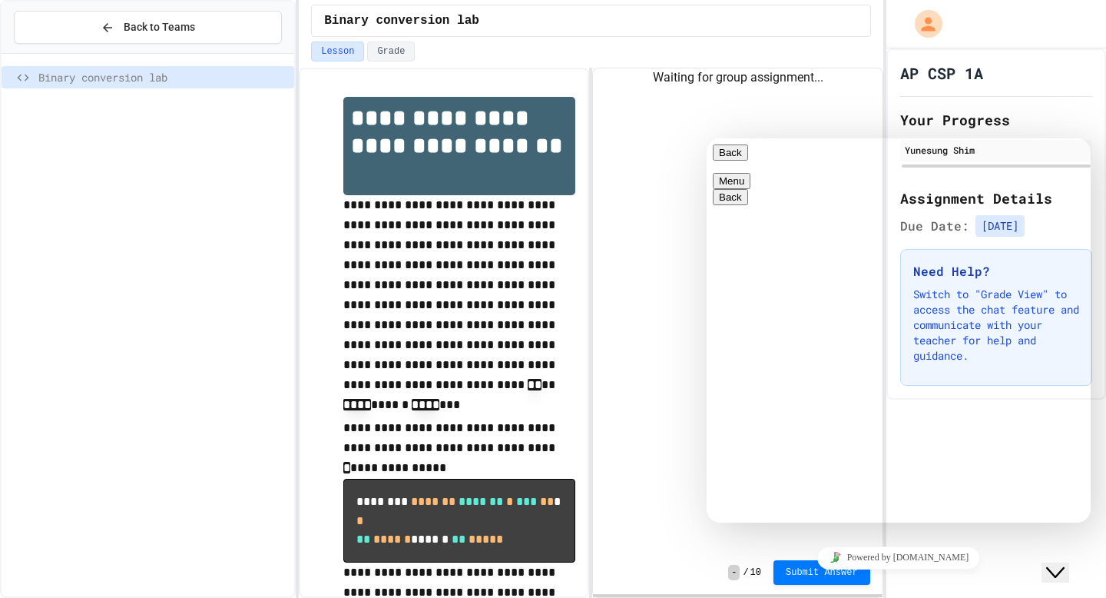
click at [707, 138] on icon "Insert emoji" at bounding box center [707, 138] width 0 height 0
click at [707, 138] on div "Search Emoji Smileys & People Animals & Nature Food & Drink Activities Travel &…" at bounding box center [707, 138] width 0 height 0
click at [707, 138] on div "Rate this chat Upload File Insert emoji" at bounding box center [707, 138] width 0 height 0
click at [707, 138] on textarea at bounding box center [707, 138] width 0 height 0
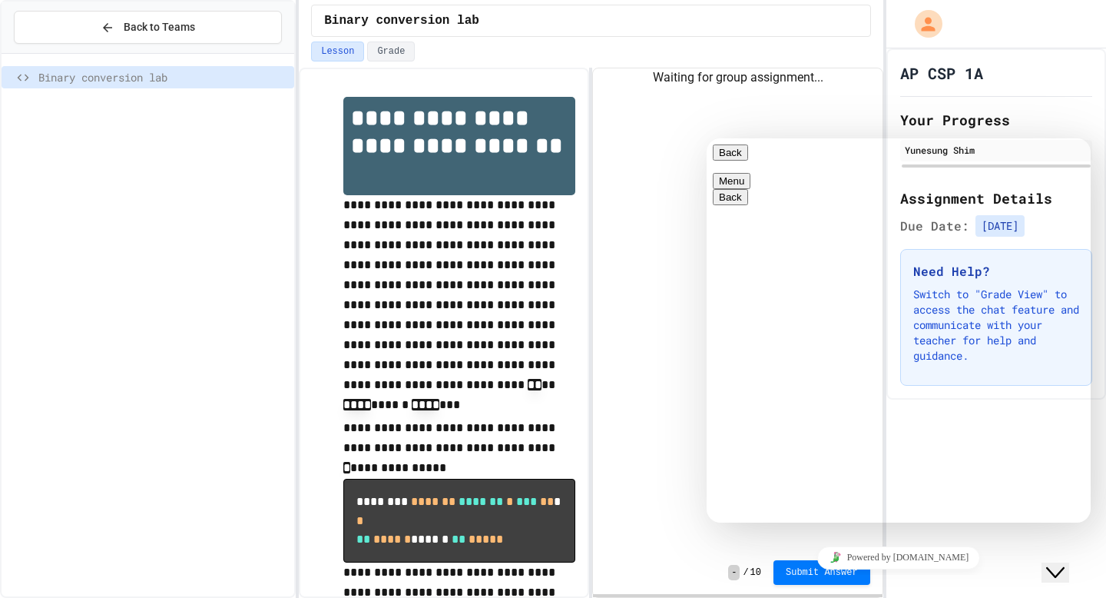
click at [707, 138] on textarea "**********" at bounding box center [707, 138] width 0 height 0
type textarea "**********"
click at [736, 159] on button "Back" at bounding box center [730, 152] width 35 height 16
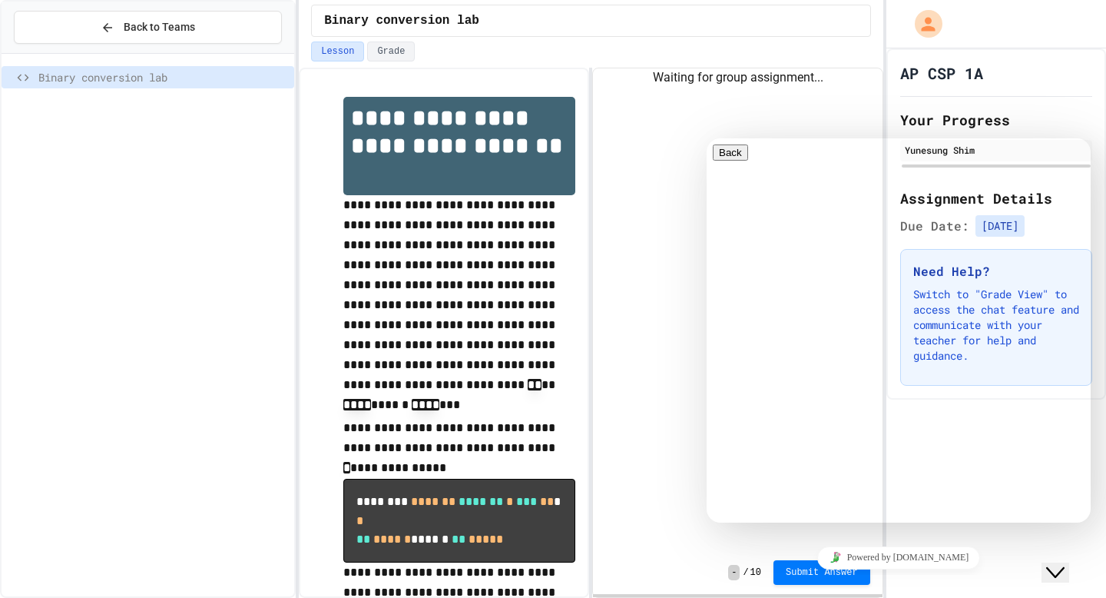
click at [668, 182] on div "Waiting for group assignment..." at bounding box center [737, 309] width 289 height 482
click at [604, 218] on div "Waiting for group assignment..." at bounding box center [737, 309] width 289 height 482
click at [670, 440] on div "Waiting for group assignment..." at bounding box center [737, 309] width 289 height 482
click at [1065, 562] on button "Close Chat This icon closes the chat window." at bounding box center [1056, 572] width 28 height 20
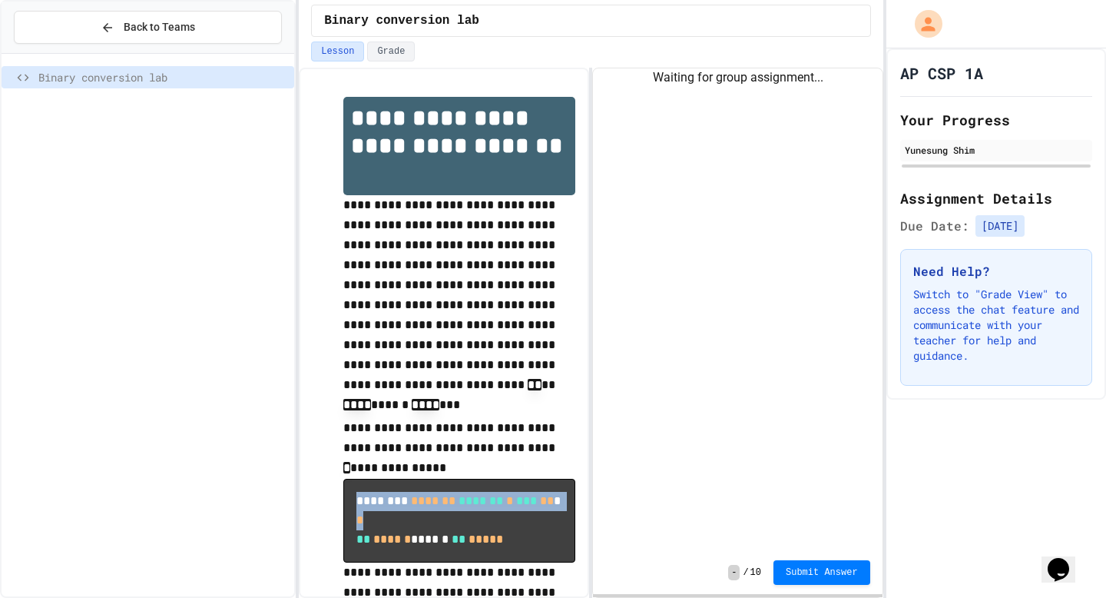
drag, startPoint x: 355, startPoint y: 506, endPoint x: 443, endPoint y: 515, distance: 88.8
click at [443, 515] on pre "******** ******* ******* * *** ** * * ** ****** ****** ** *****" at bounding box center [459, 520] width 232 height 83
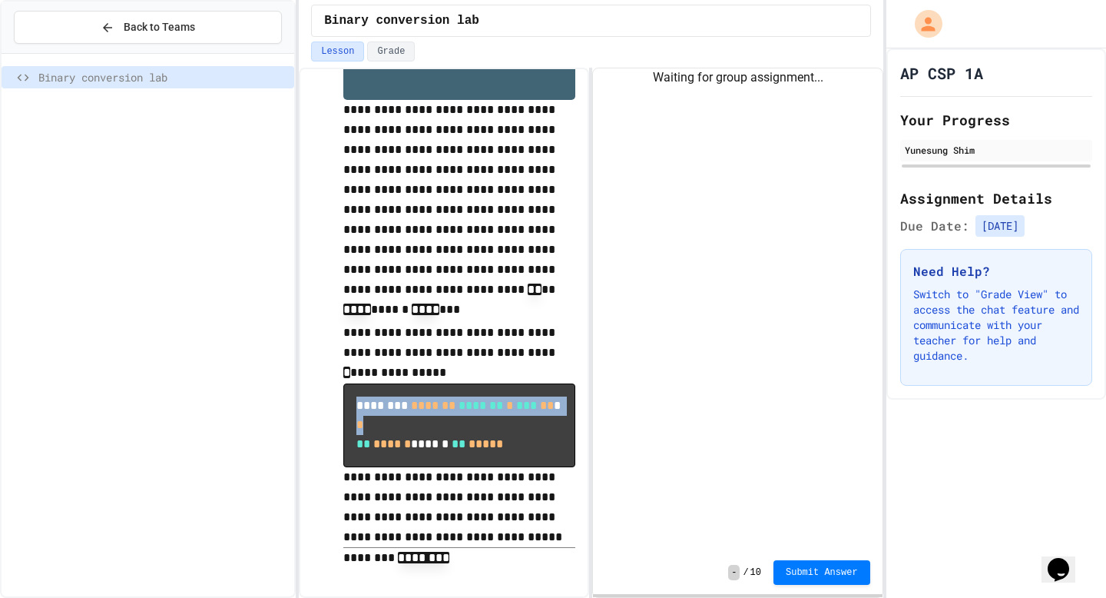
scroll to position [96, 0]
click at [731, 573] on span "-" at bounding box center [734, 572] width 12 height 15
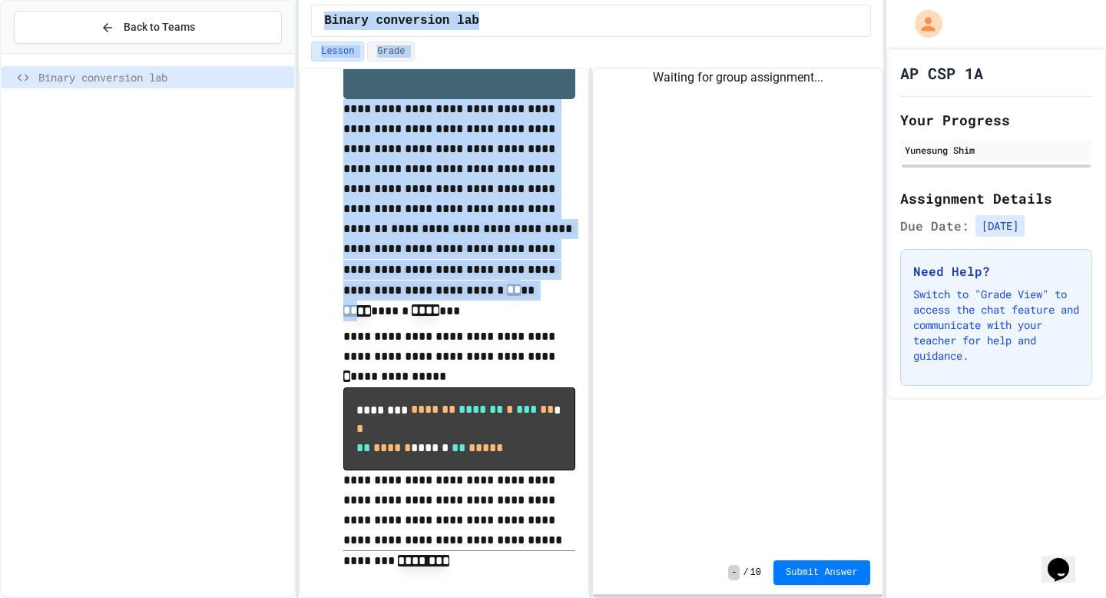
drag, startPoint x: 483, startPoint y: 297, endPoint x: 360, endPoint y: 246, distance: 134.0
click at [304, 212] on div "**********" at bounding box center [444, 333] width 290 height 530
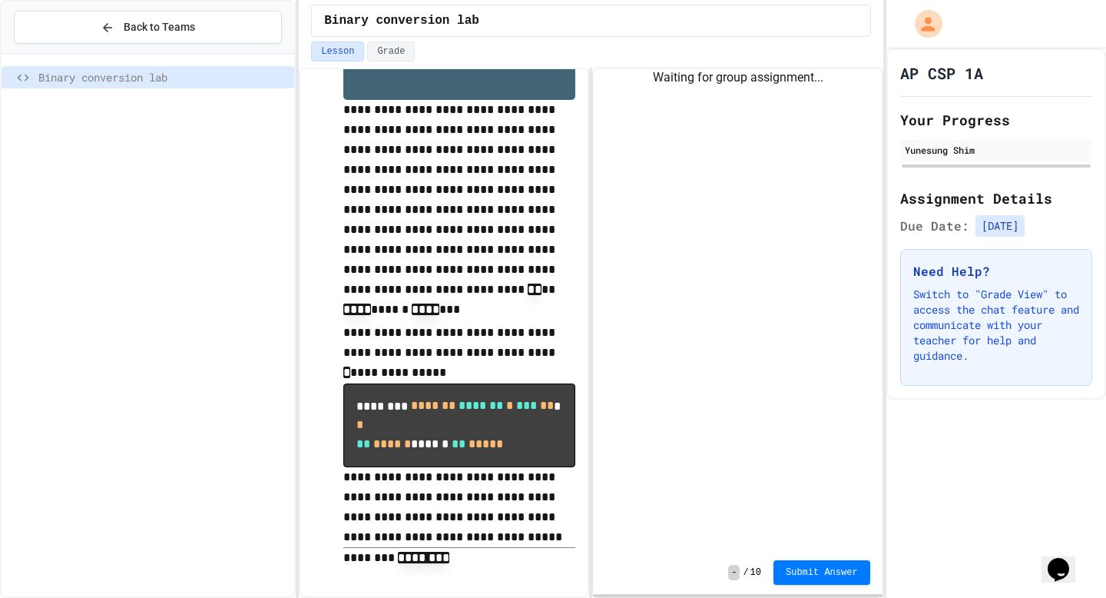
click at [426, 293] on p "**********" at bounding box center [459, 211] width 232 height 223
drag, startPoint x: 426, startPoint y: 302, endPoint x: 337, endPoint y: 286, distance: 90.6
click at [338, 286] on div "**********" at bounding box center [444, 284] width 263 height 598
click at [482, 394] on pre "******** ******* ******* * *** ** * * ** ****** ****** ** *****" at bounding box center [459, 424] width 232 height 83
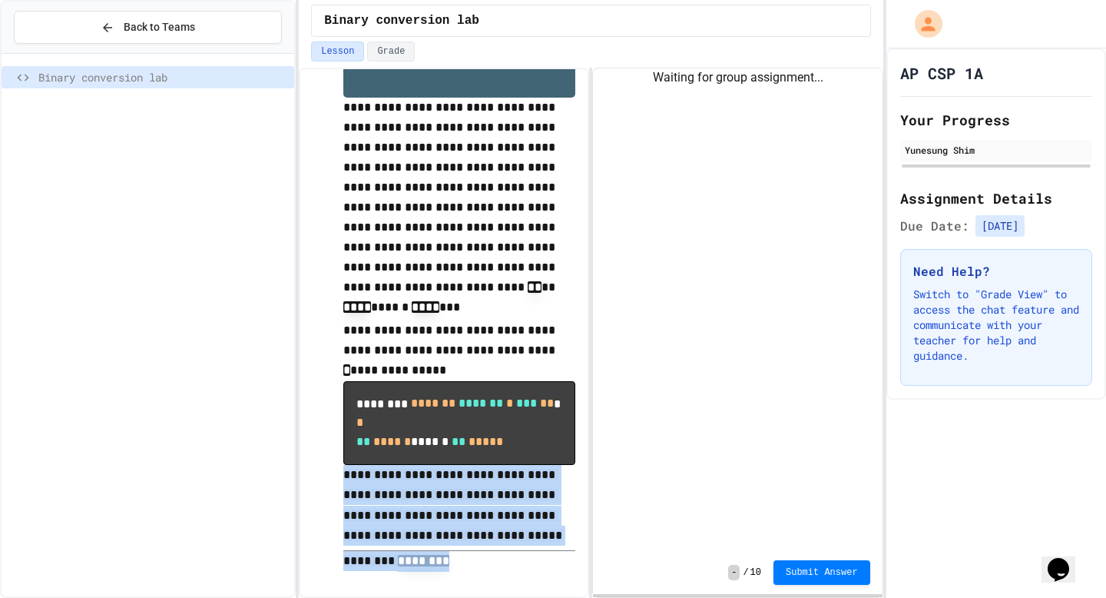
drag, startPoint x: 504, startPoint y: 557, endPoint x: 350, endPoint y: 459, distance: 183.1
click at [350, 459] on div "**********" at bounding box center [459, 285] width 232 height 573
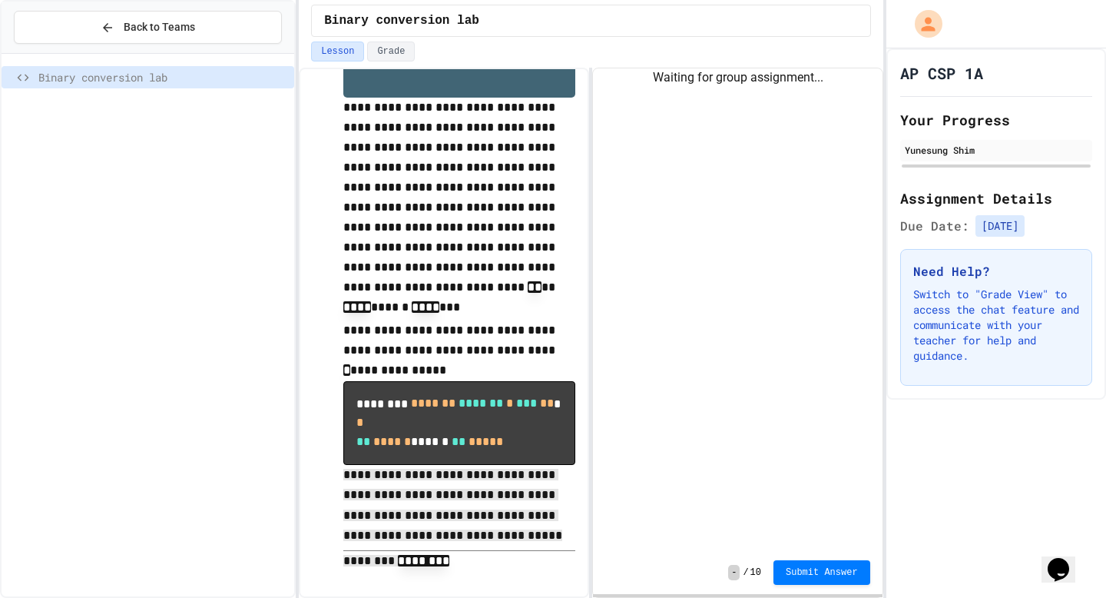
click at [1009, 423] on div "AP CSP 1A Your Progress Yunesung Shim Assignment Details Due Date: [DATE] Need …" at bounding box center [997, 322] width 220 height 549
click at [824, 569] on span "Submit Answer" at bounding box center [822, 571] width 72 height 12
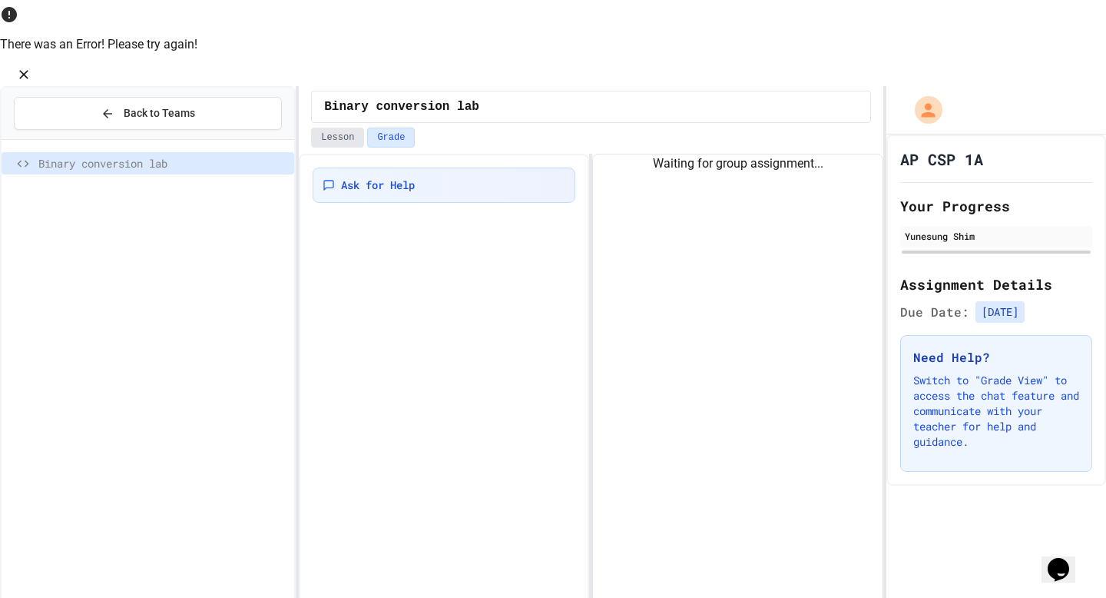
drag, startPoint x: 332, startPoint y: 54, endPoint x: 343, endPoint y: 55, distance: 10.9
click at [332, 128] on button "Lesson" at bounding box center [337, 138] width 53 height 20
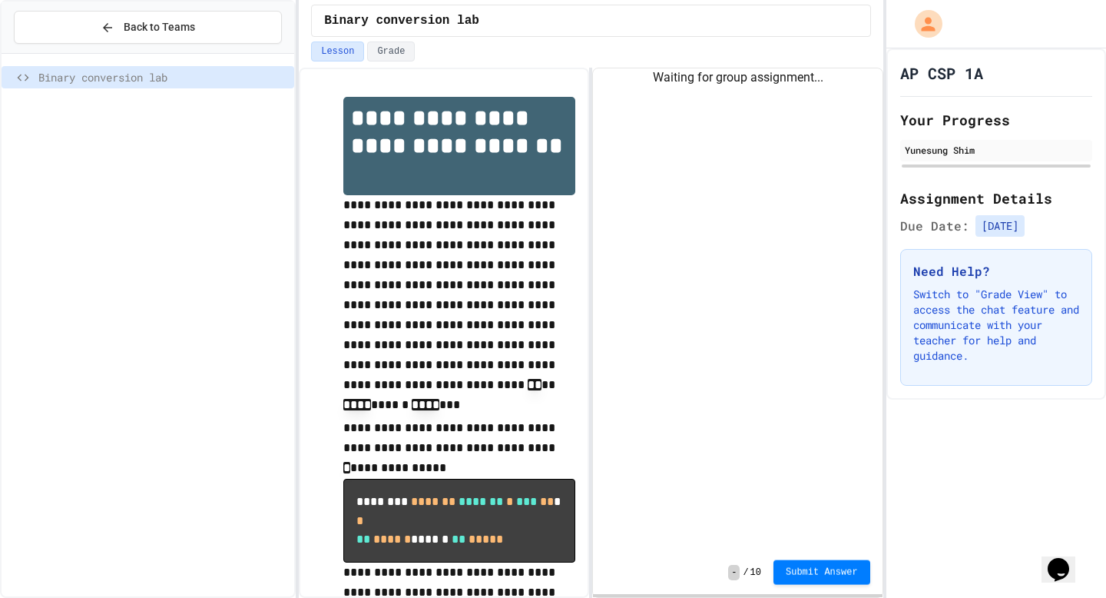
click at [854, 568] on span "Submit Answer" at bounding box center [822, 572] width 72 height 12
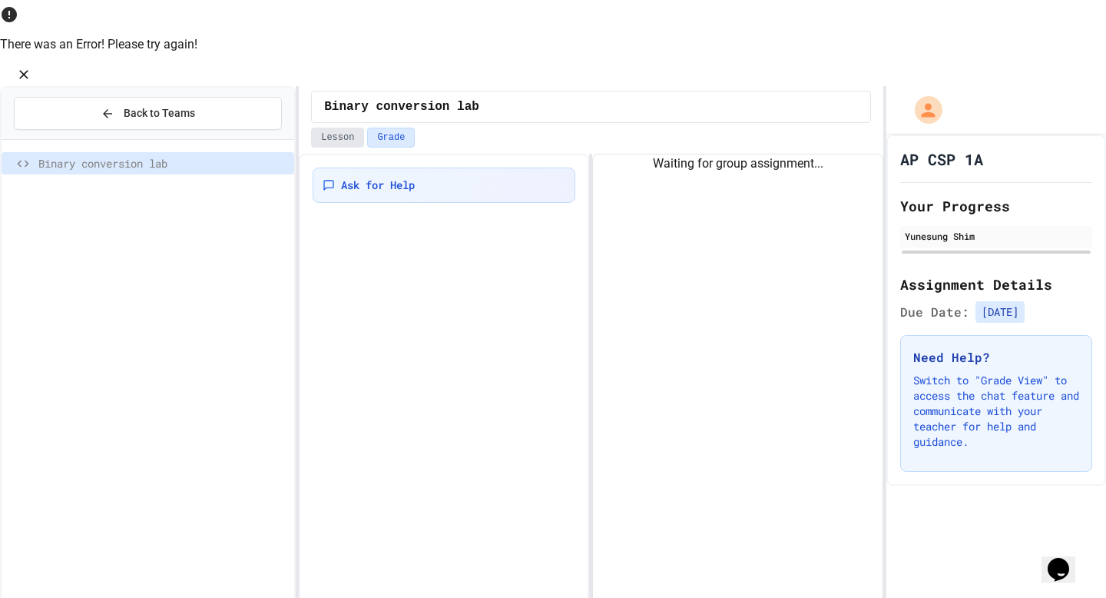
click at [350, 128] on button "Lesson" at bounding box center [337, 138] width 53 height 20
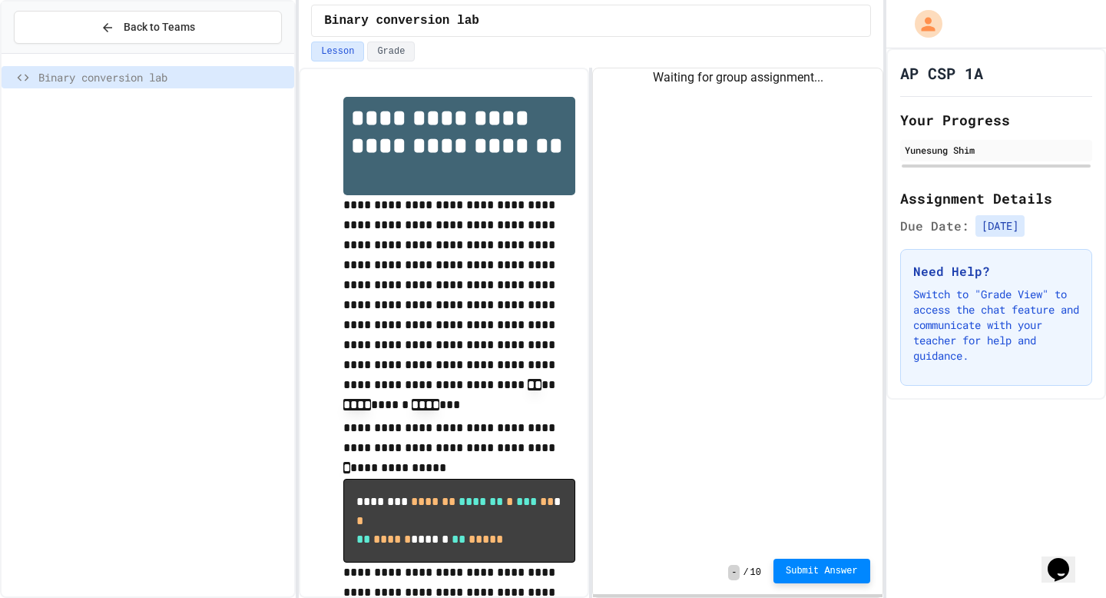
click at [890, 575] on div "AP CSP 1A Your Progress Yunesung Shim Assignment Details Due Date: [DATE] Need …" at bounding box center [997, 322] width 220 height 549
click at [820, 574] on span "Submit Answer" at bounding box center [822, 571] width 72 height 12
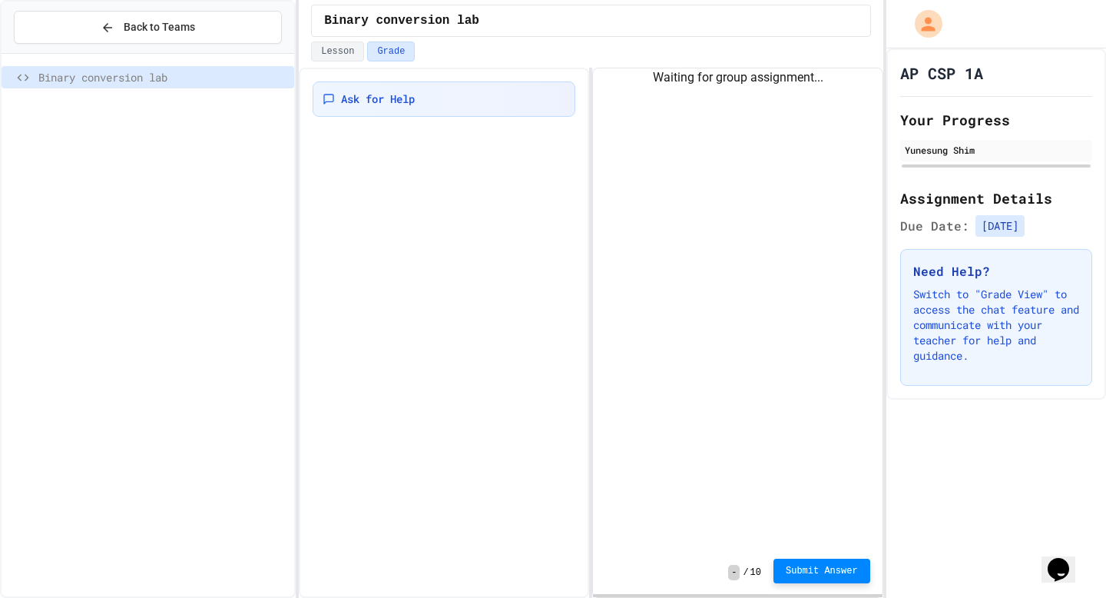
click at [825, 583] on div "Submit Answer" at bounding box center [822, 572] width 97 height 25
click at [827, 578] on button "Submit Answer" at bounding box center [822, 570] width 97 height 25
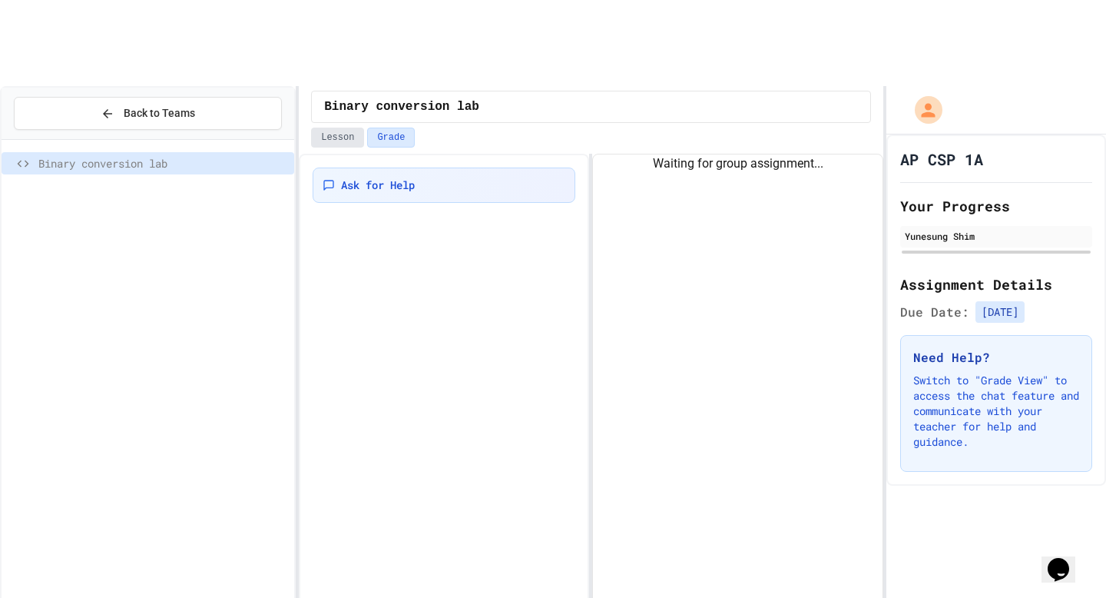
click at [319, 128] on button "Lesson" at bounding box center [337, 138] width 53 height 20
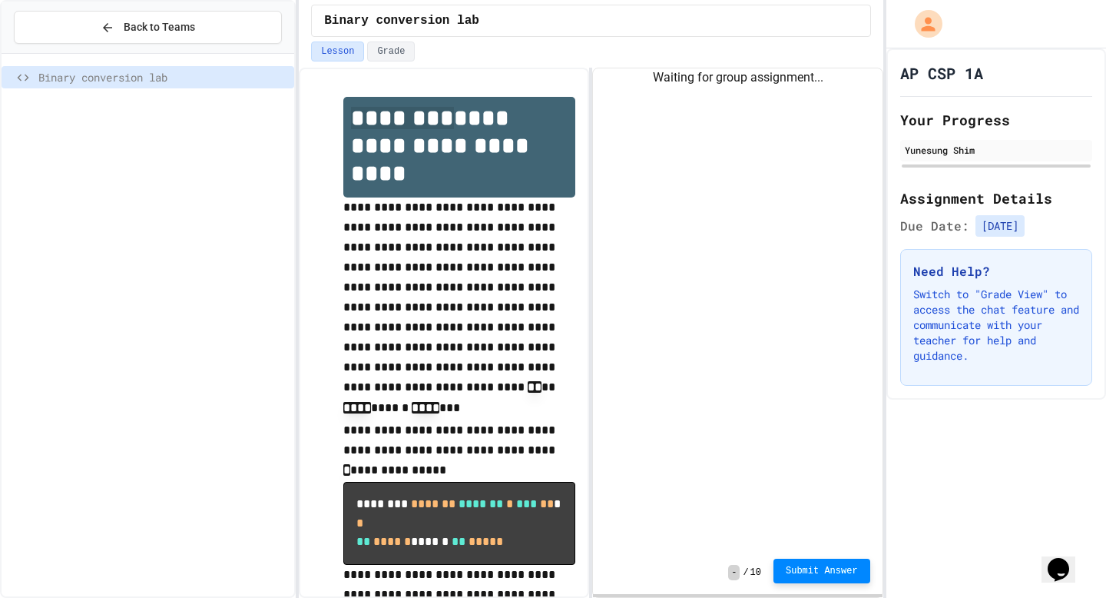
drag, startPoint x: 350, startPoint y: 128, endPoint x: 442, endPoint y: 126, distance: 92.2
click at [442, 126] on h1 "**********" at bounding box center [459, 147] width 232 height 101
click at [489, 191] on h1 "**********" at bounding box center [459, 147] width 232 height 101
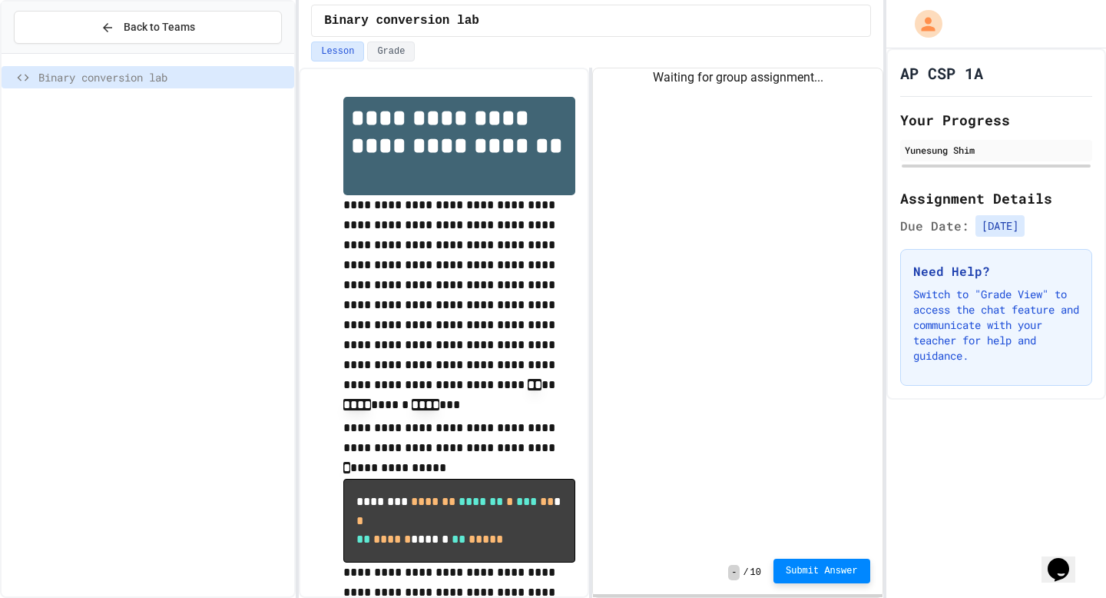
scroll to position [98, 0]
